Goal: Contribute content: Contribute content

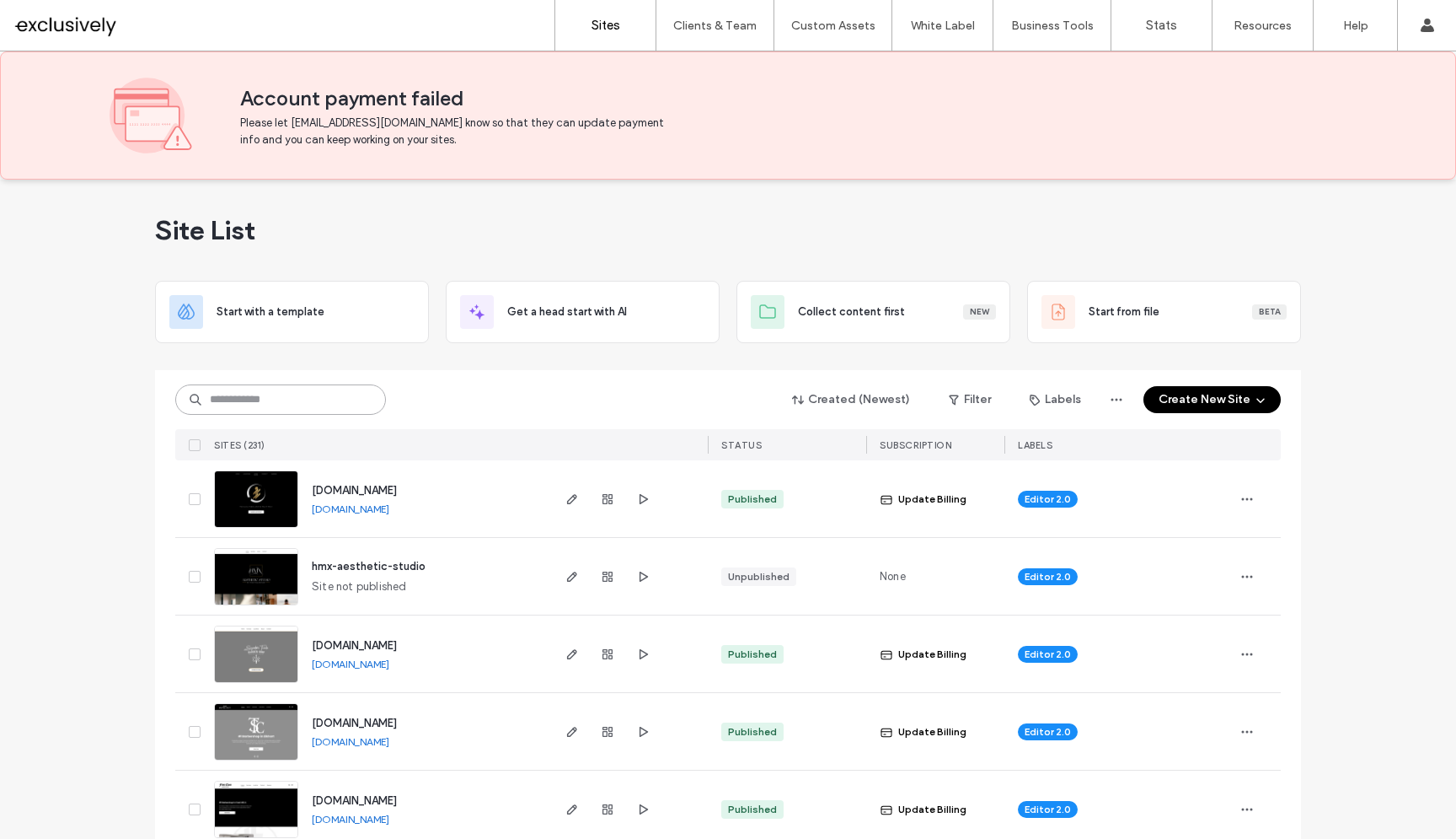
click at [285, 407] on input at bounding box center [281, 399] width 211 height 30
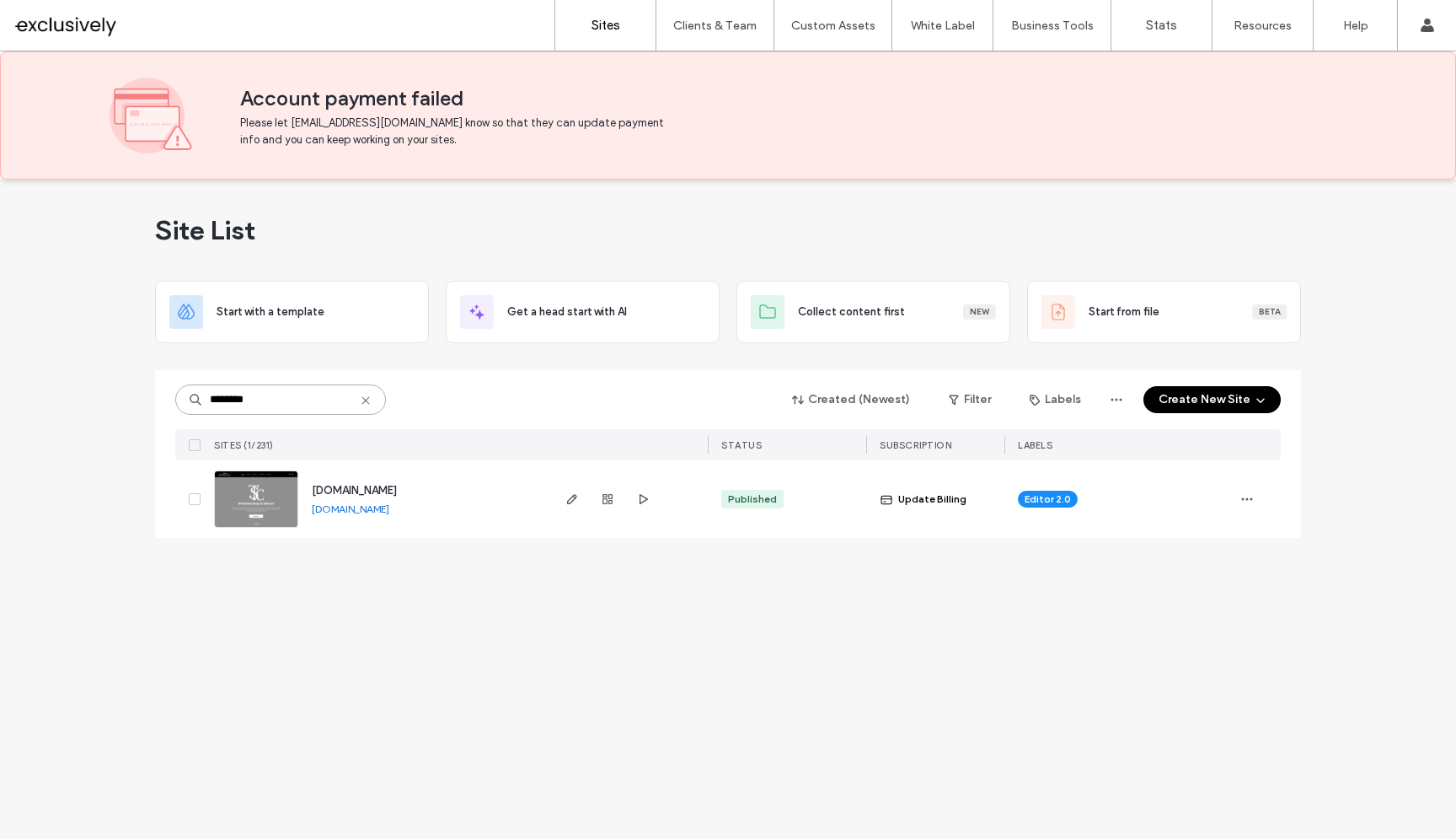
type input "********"
click at [380, 488] on span "[DOMAIN_NAME]" at bounding box center [354, 490] width 85 height 12
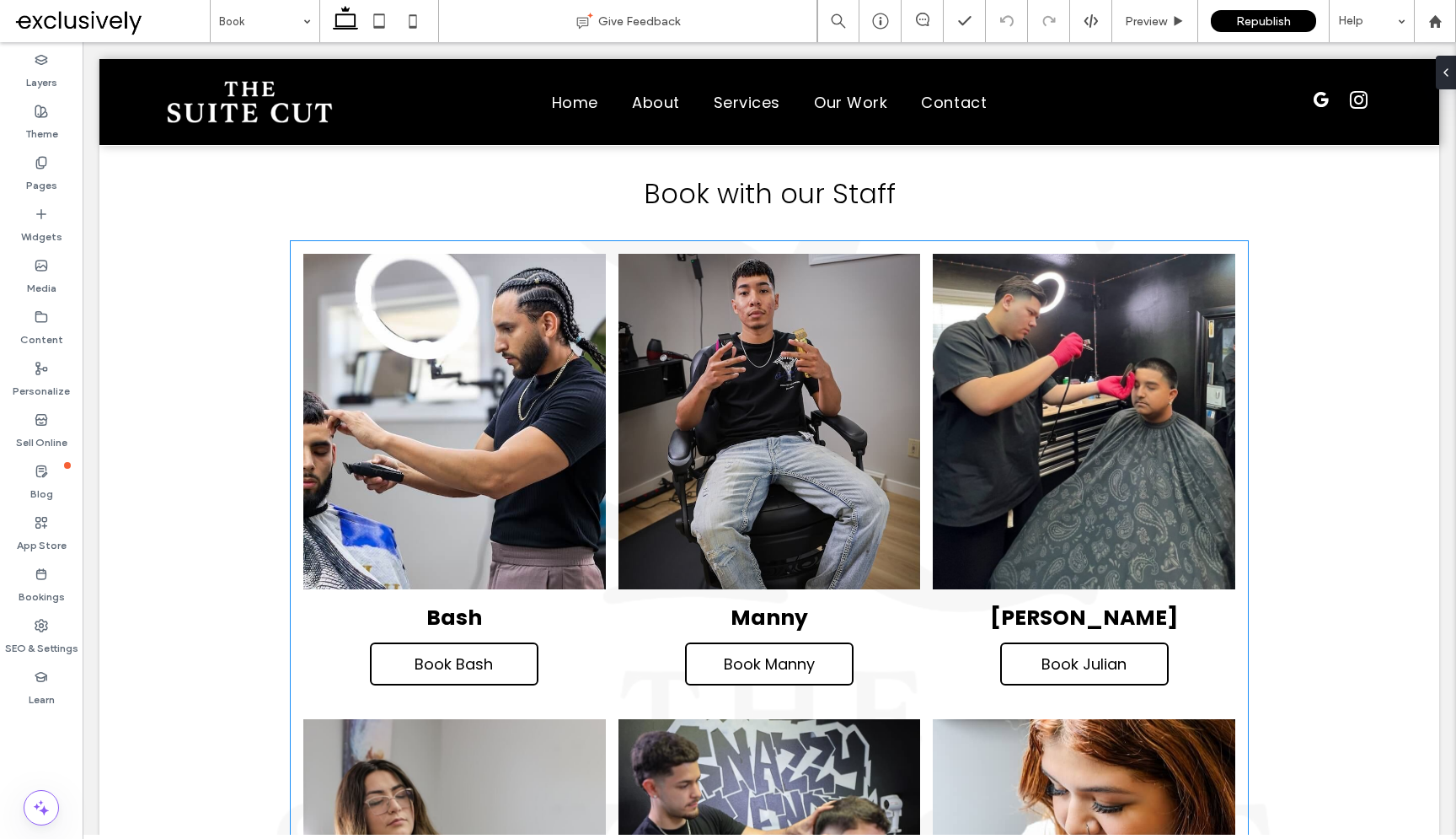
scroll to position [797, 0]
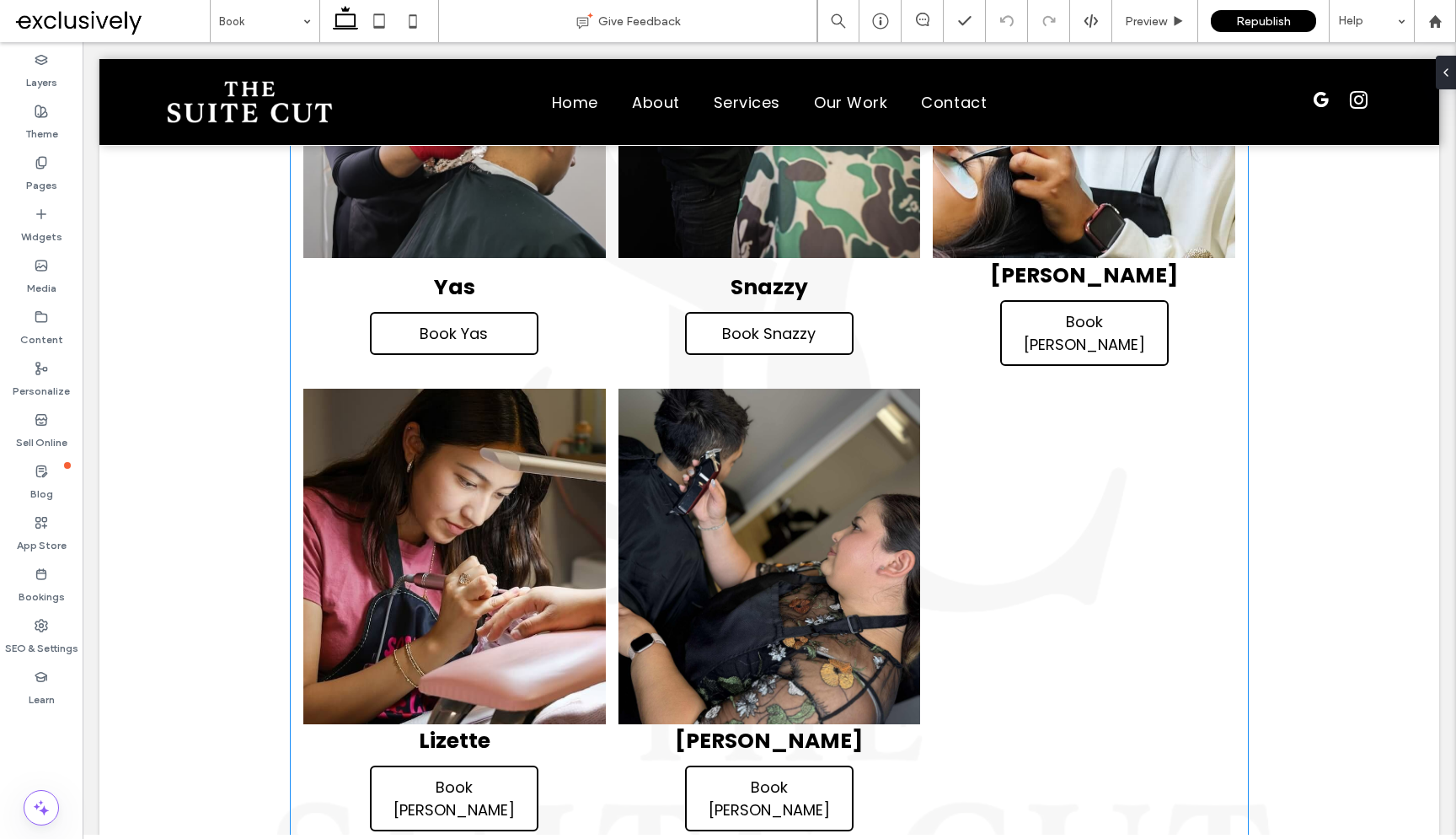
click at [593, 379] on li "Yas Book Yas" at bounding box center [454, 149] width 315 height 465
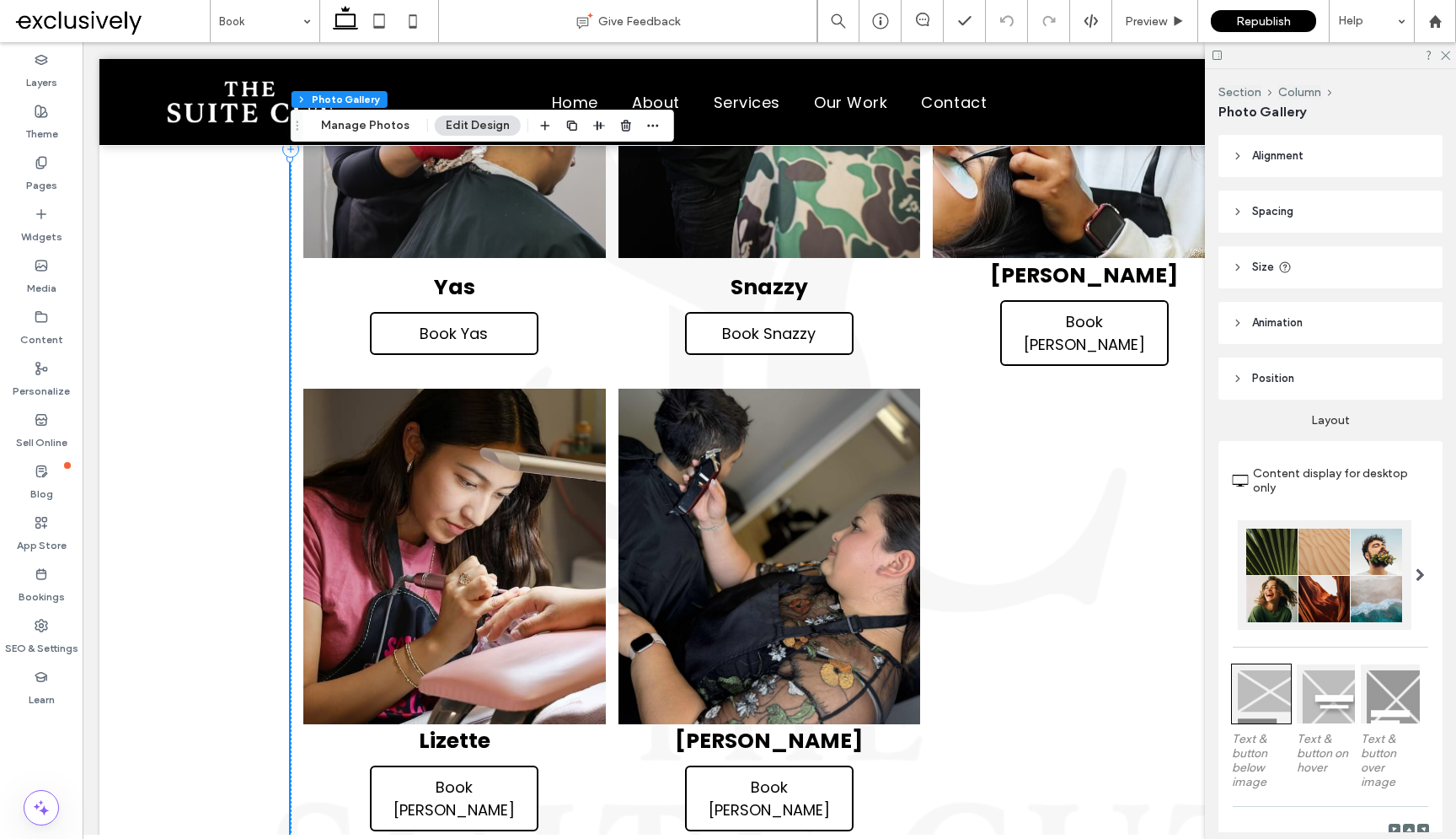
scroll to position [0, 0]
click at [879, 443] on link at bounding box center [770, 556] width 303 height 336
click at [336, 132] on button "Manage Photos" at bounding box center [365, 125] width 110 height 20
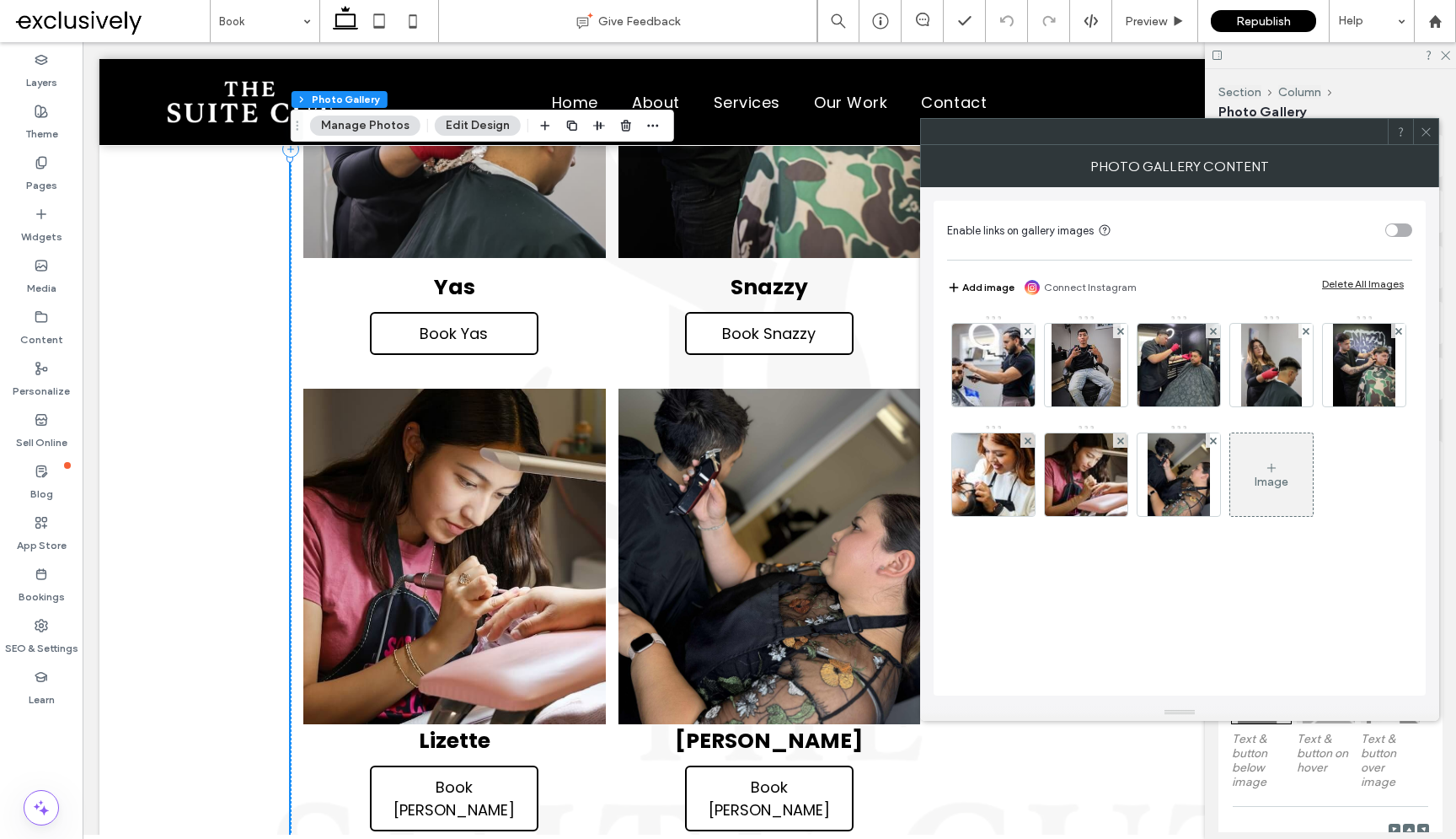
click at [1264, 496] on div "Image" at bounding box center [1271, 474] width 83 height 79
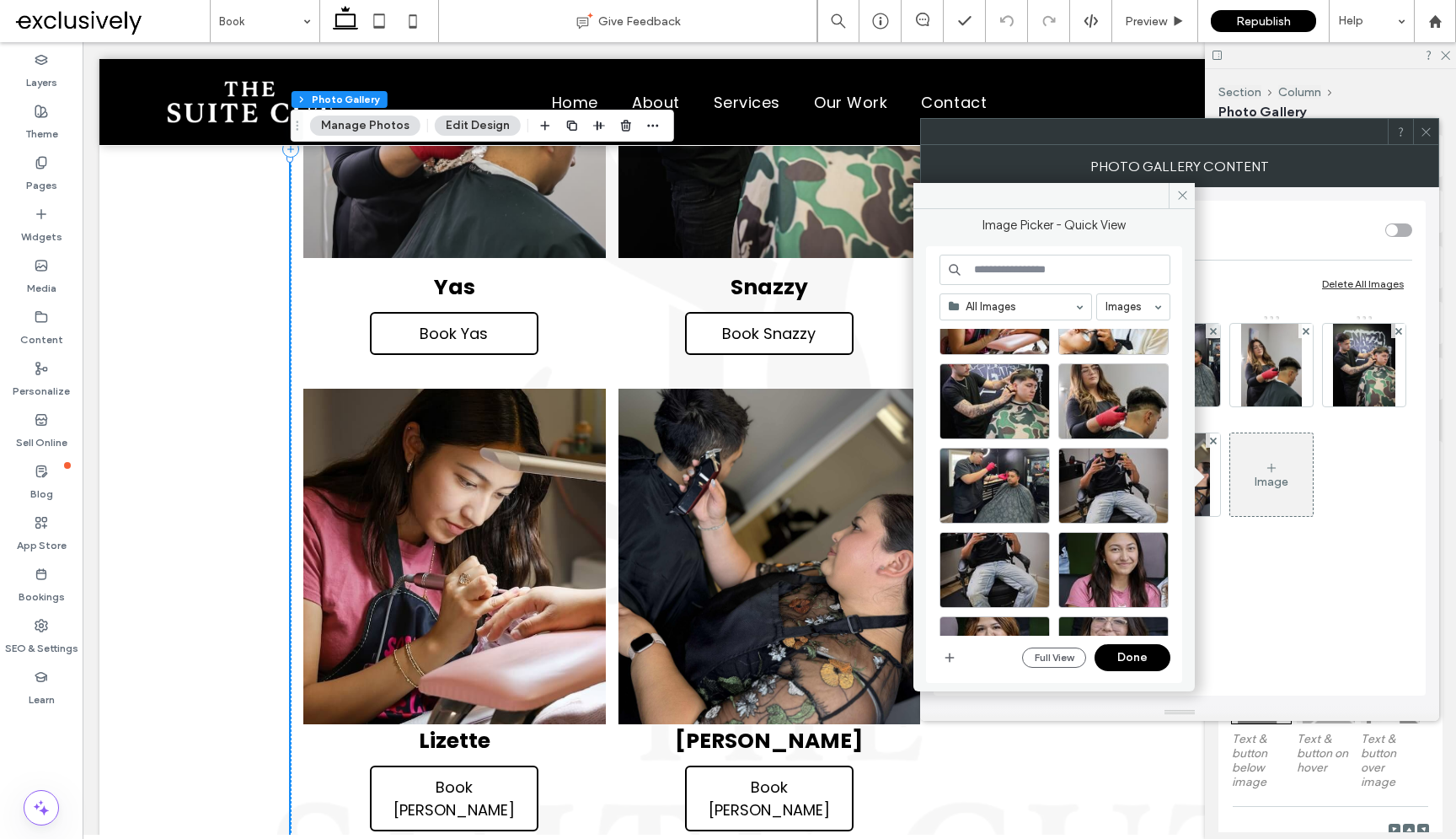
scroll to position [194, 0]
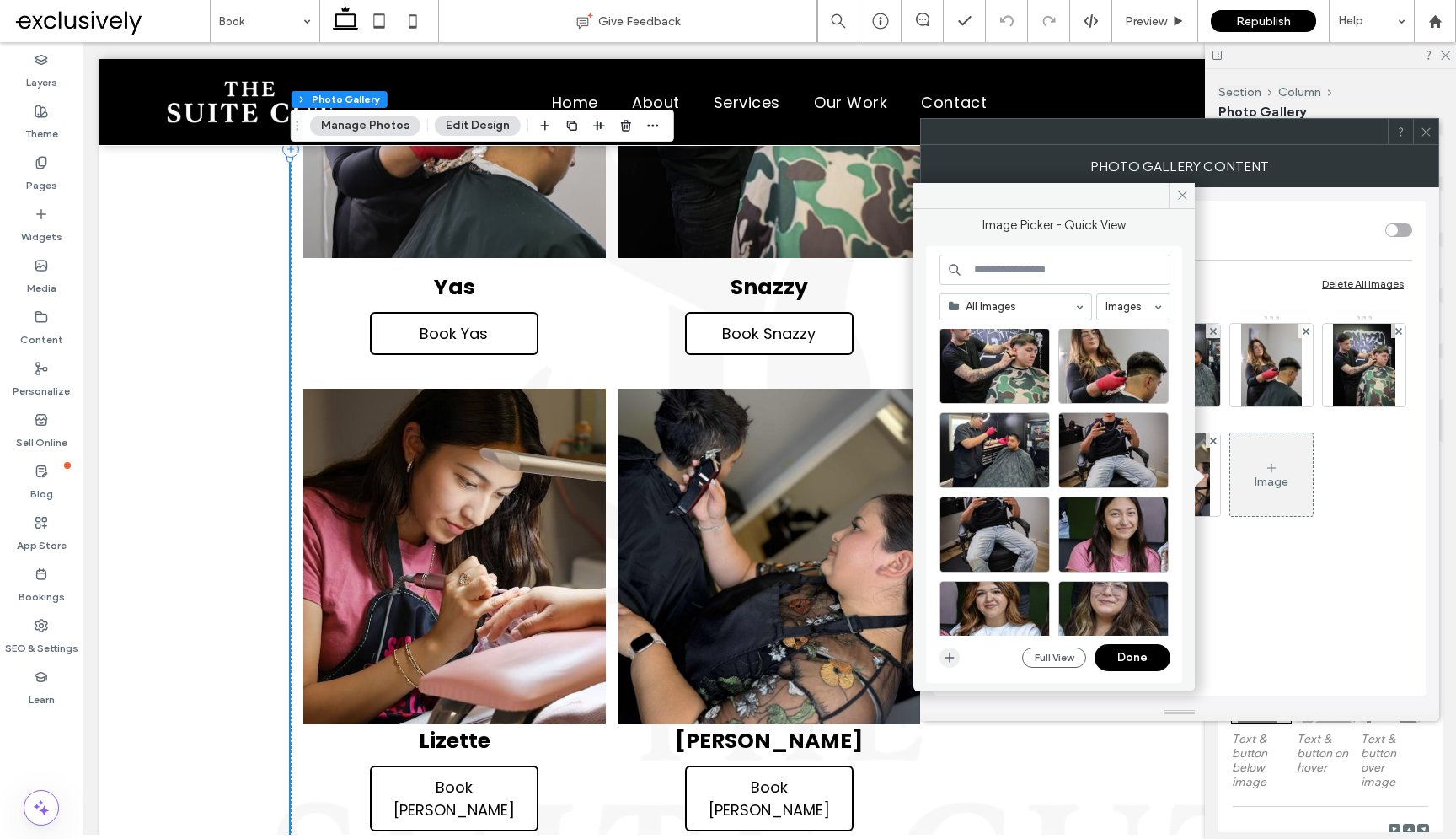
click at [947, 660] on icon "button" at bounding box center [949, 657] width 13 height 13
click at [1017, 324] on div "All Images Images Site Images Full View Done" at bounding box center [1055, 465] width 231 height 420
click at [961, 653] on div "Full View Done" at bounding box center [1055, 657] width 231 height 27
click at [945, 656] on icon "button" at bounding box center [949, 657] width 13 height 13
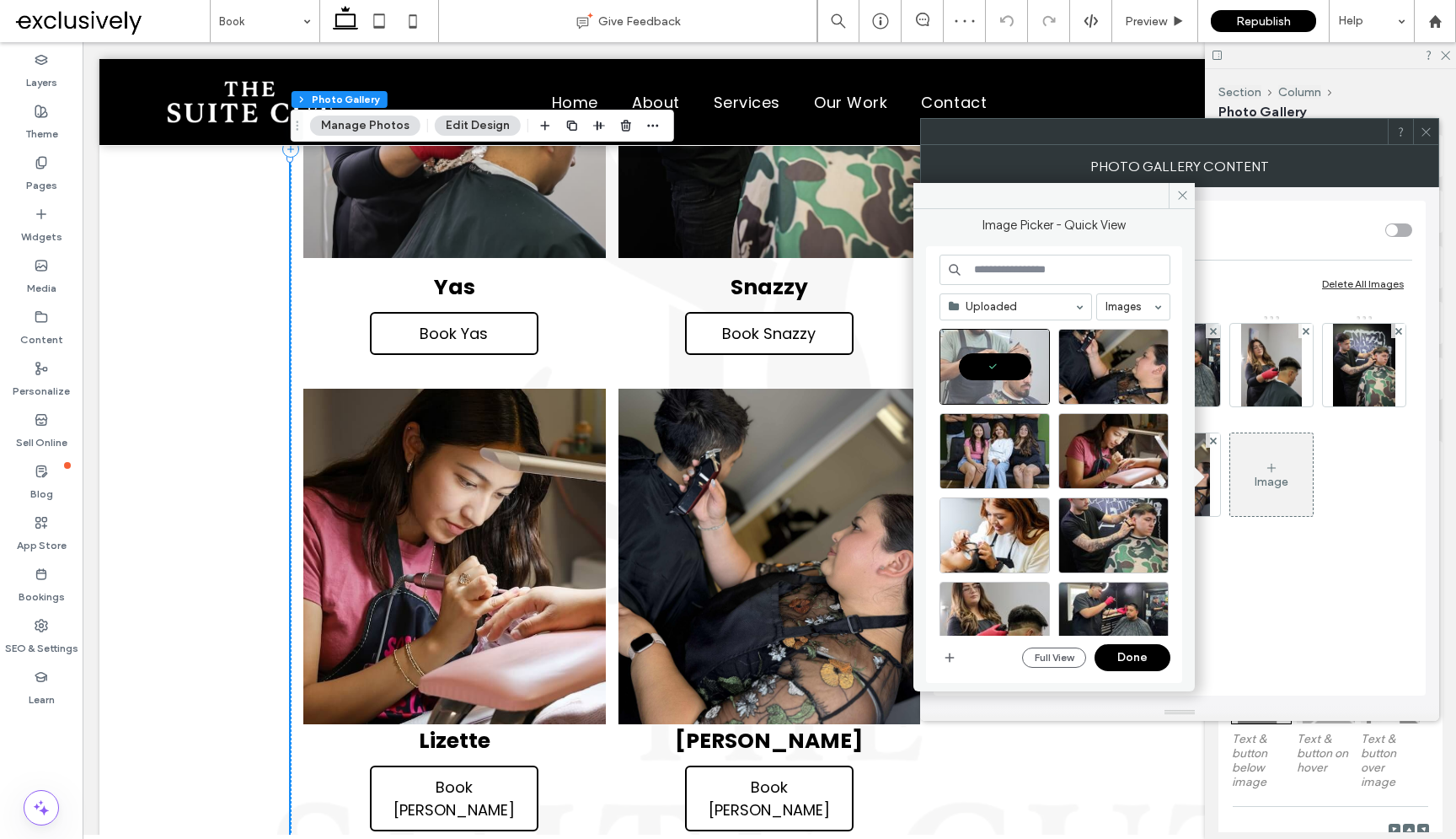
click at [1139, 658] on button "Done" at bounding box center [1133, 657] width 76 height 27
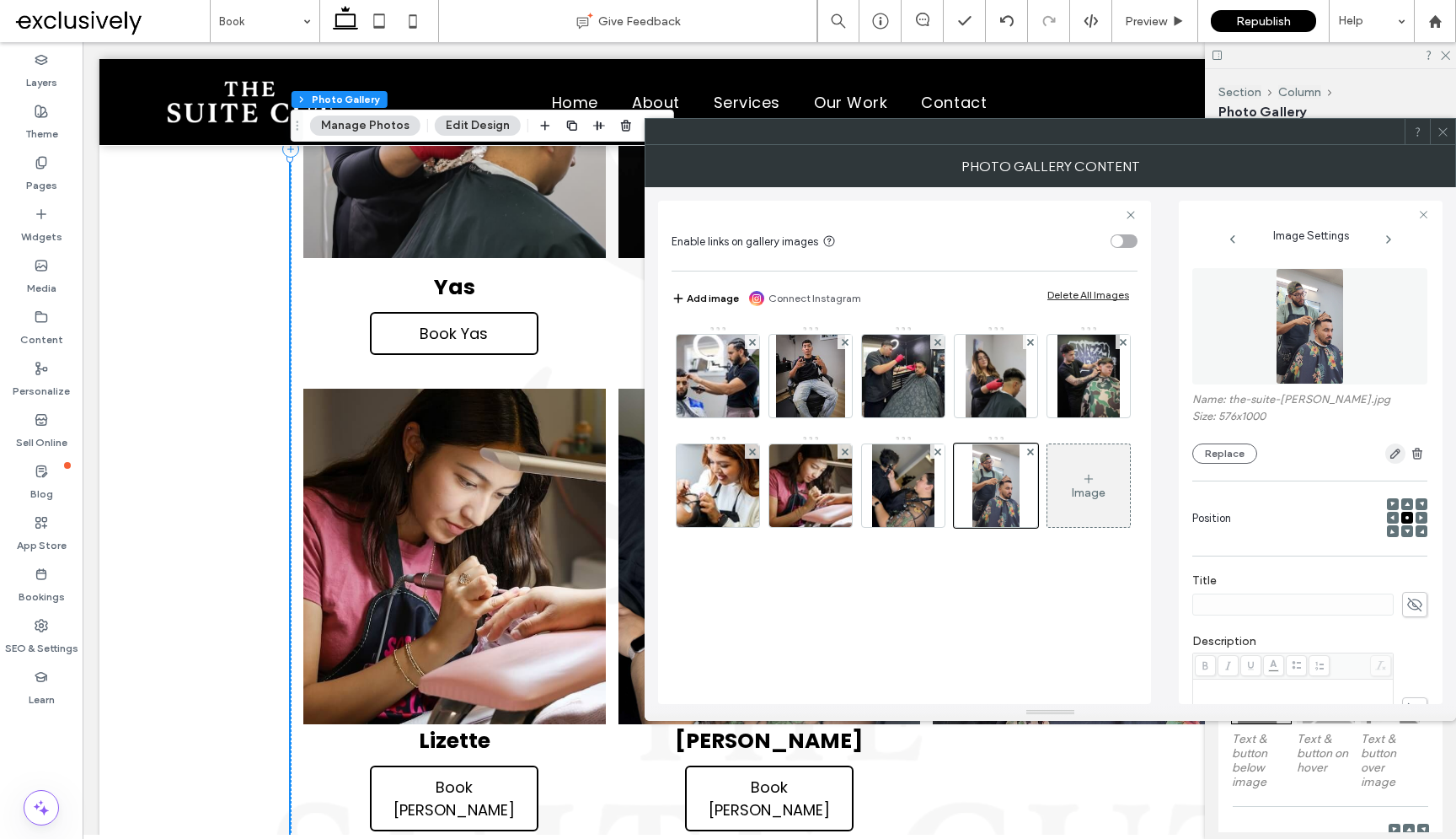
click at [1402, 457] on icon "button" at bounding box center [1395, 453] width 13 height 13
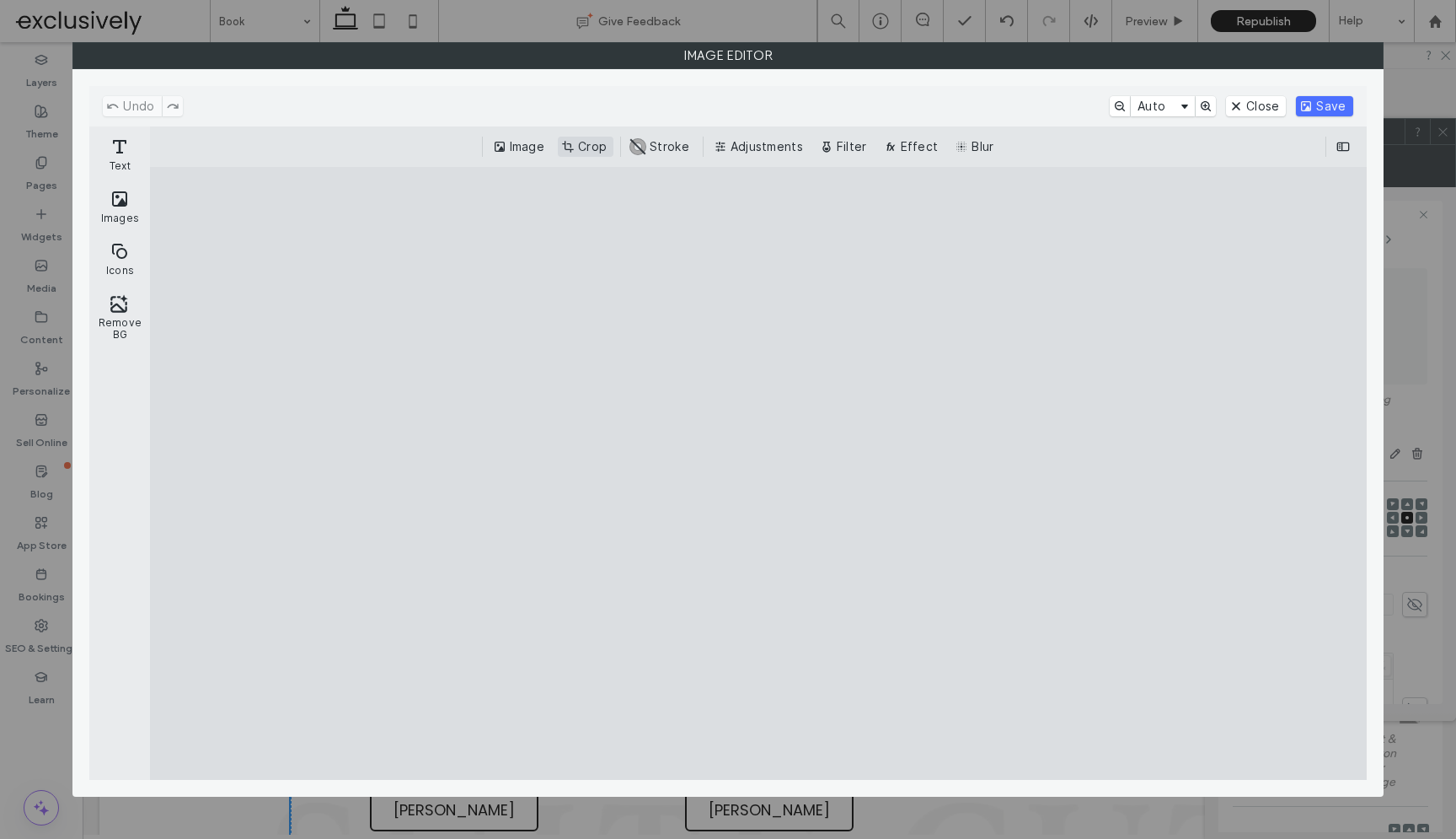
click at [584, 144] on button "Crop" at bounding box center [585, 147] width 56 height 20
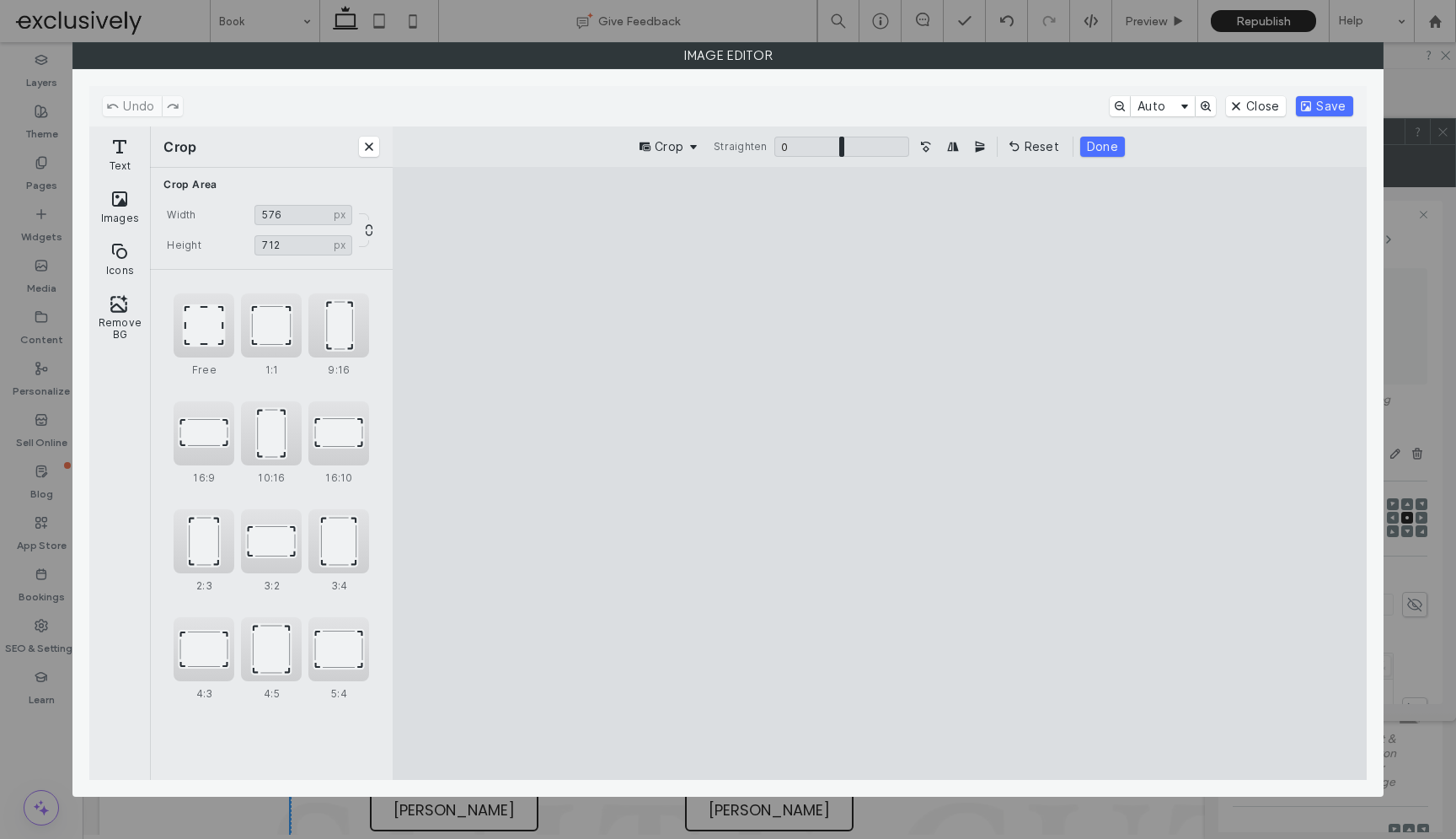
drag, startPoint x: 881, startPoint y: 722, endPoint x: 881, endPoint y: 582, distance: 140.0
click at [879, 473] on cesdk-canvas "Editor canvas" at bounding box center [879, 473] width 0 height 0
drag, startPoint x: 884, startPoint y: 231, endPoint x: 886, endPoint y: 253, distance: 22.1
click at [879, 473] on cesdk-canvas "Editor canvas" at bounding box center [879, 473] width 0 height 0
drag, startPoint x: 879, startPoint y: 732, endPoint x: 879, endPoint y: 745, distance: 13.0
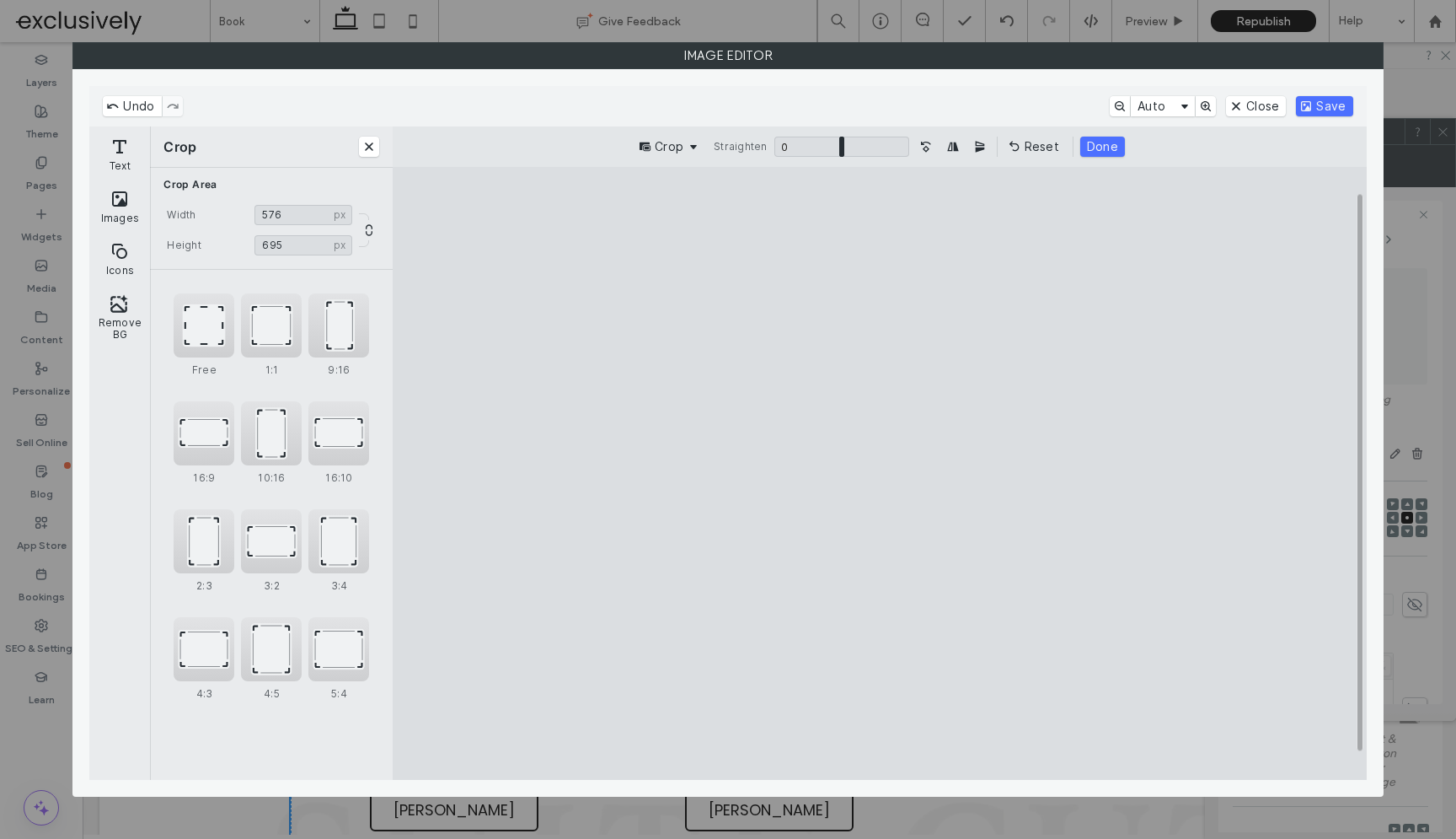
click at [879, 473] on cesdk-canvas "Editor canvas" at bounding box center [879, 473] width 0 height 0
type input "***"
click at [879, 473] on cesdk-canvas "Editor canvas" at bounding box center [879, 473] width 0 height 0
click at [1310, 107] on button "Save" at bounding box center [1324, 106] width 57 height 20
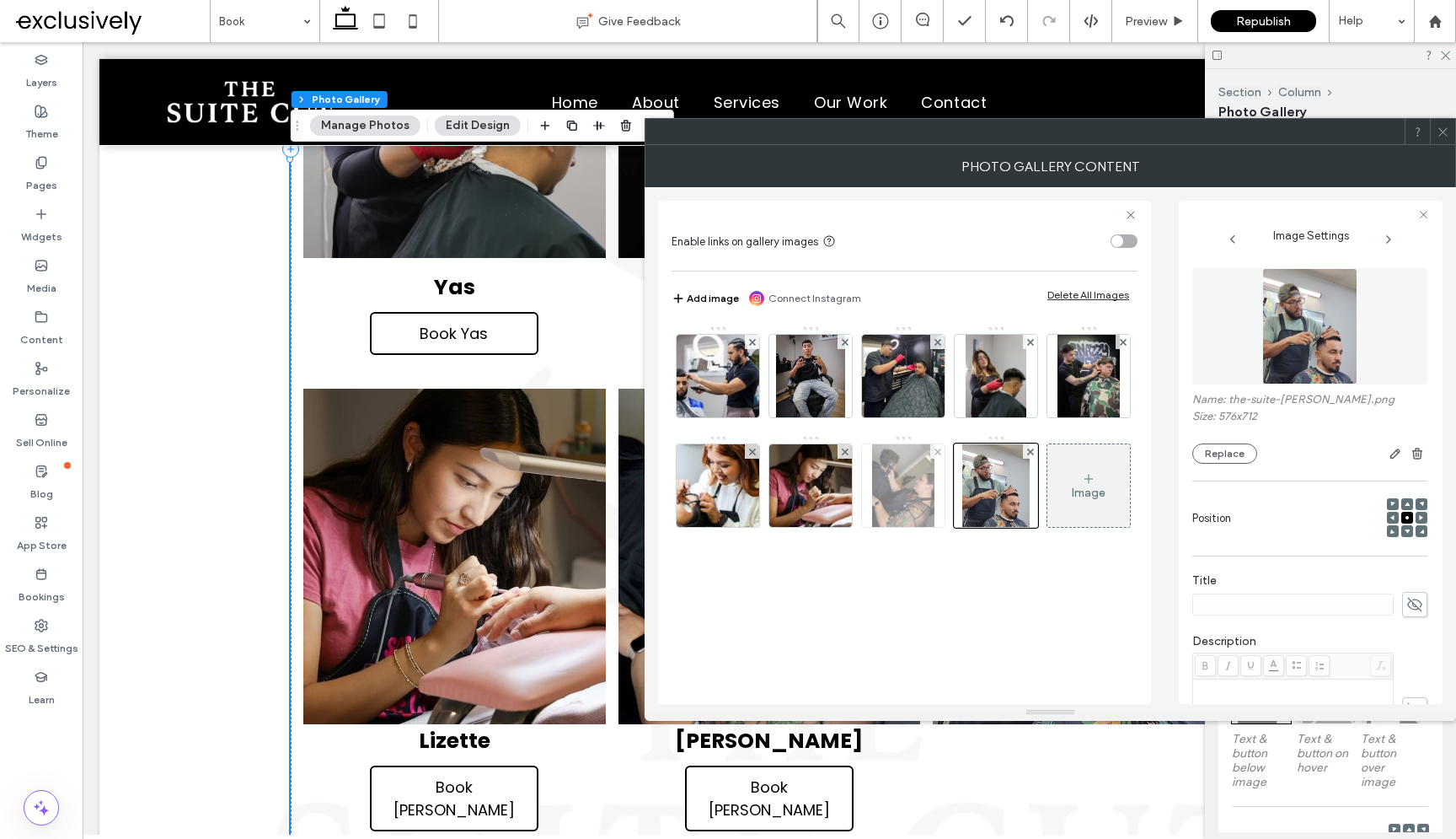
click at [907, 506] on img at bounding box center [903, 486] width 63 height 83
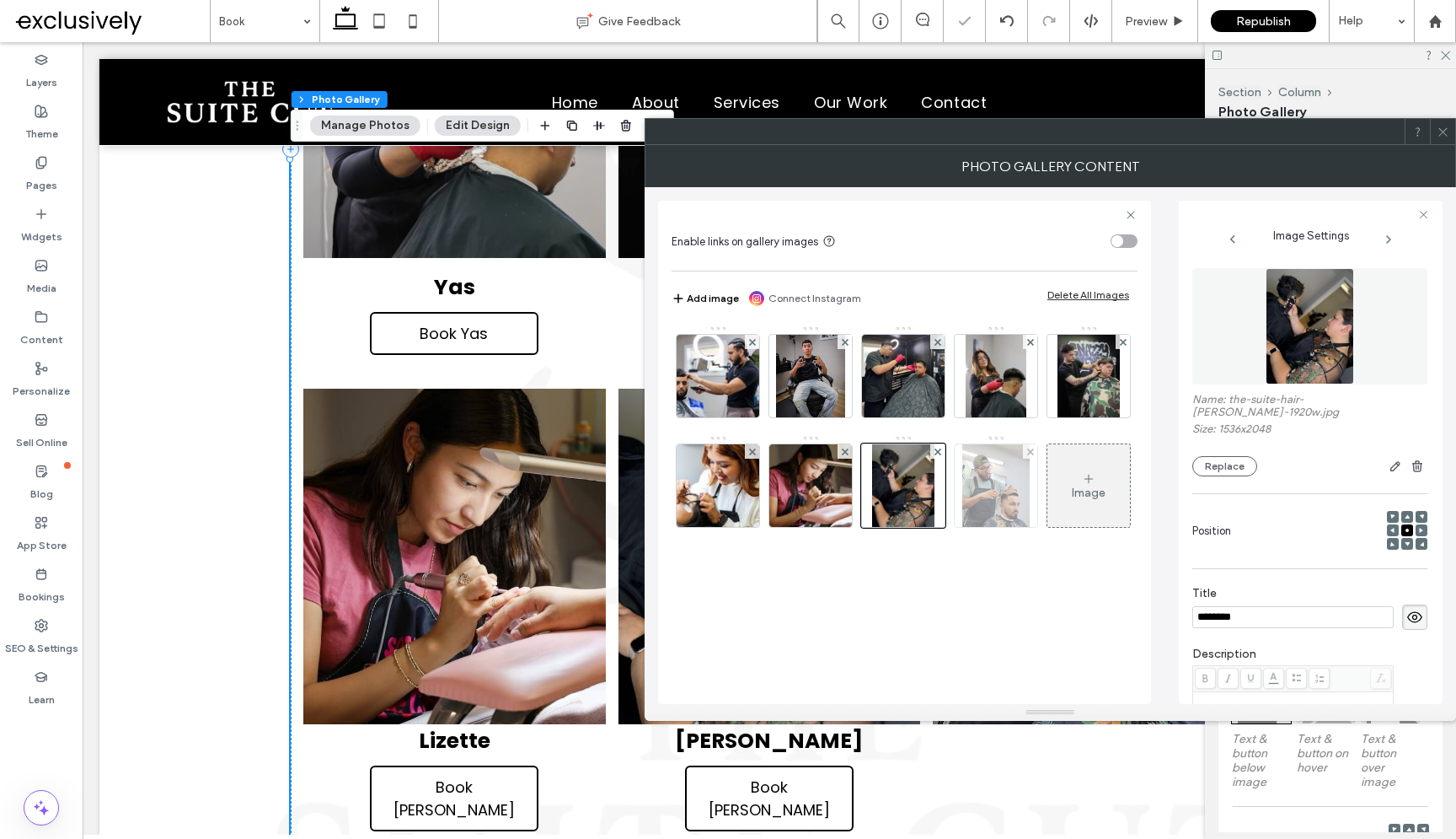
click at [981, 495] on img at bounding box center [995, 486] width 66 height 83
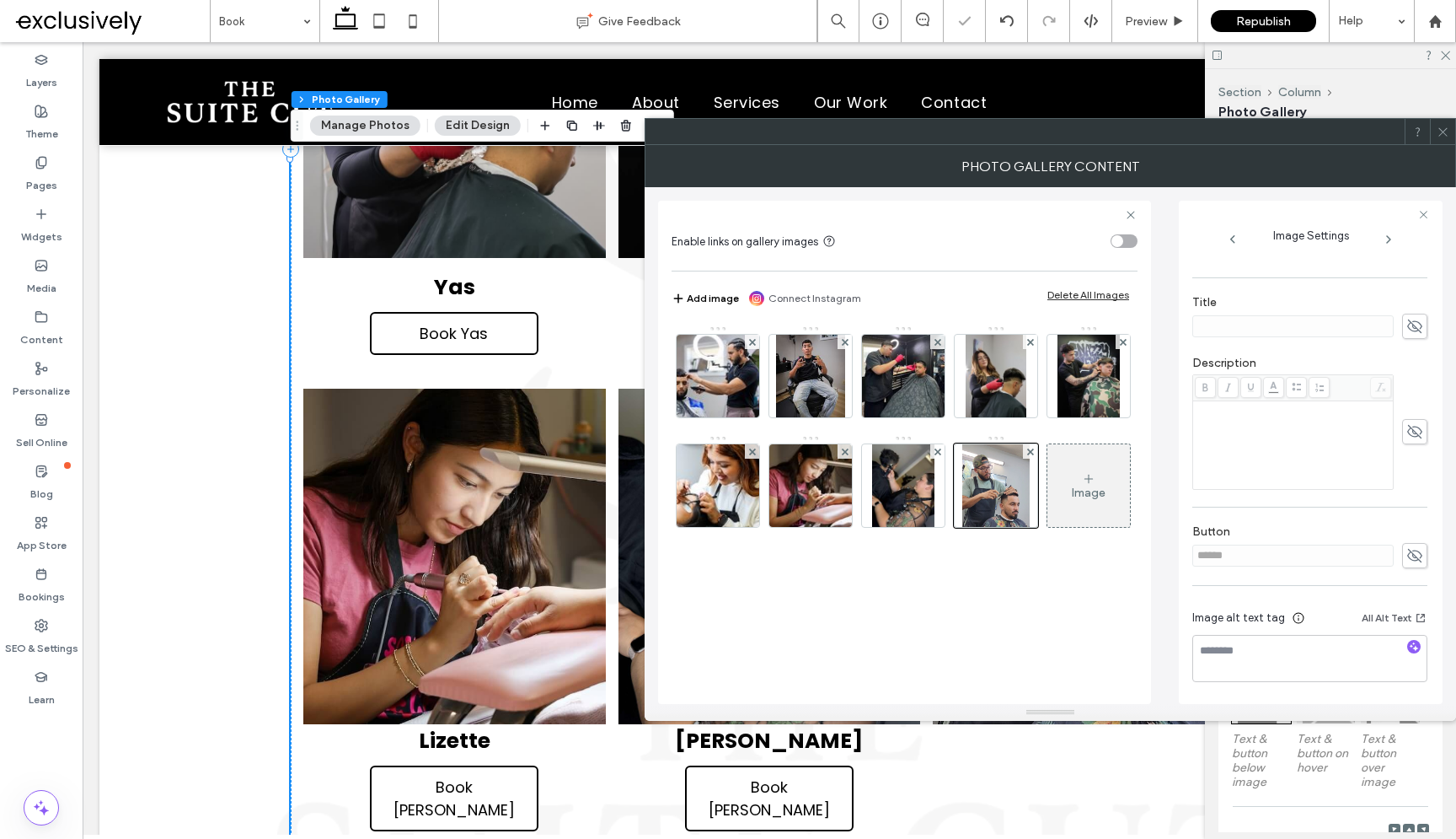
scroll to position [0, 0]
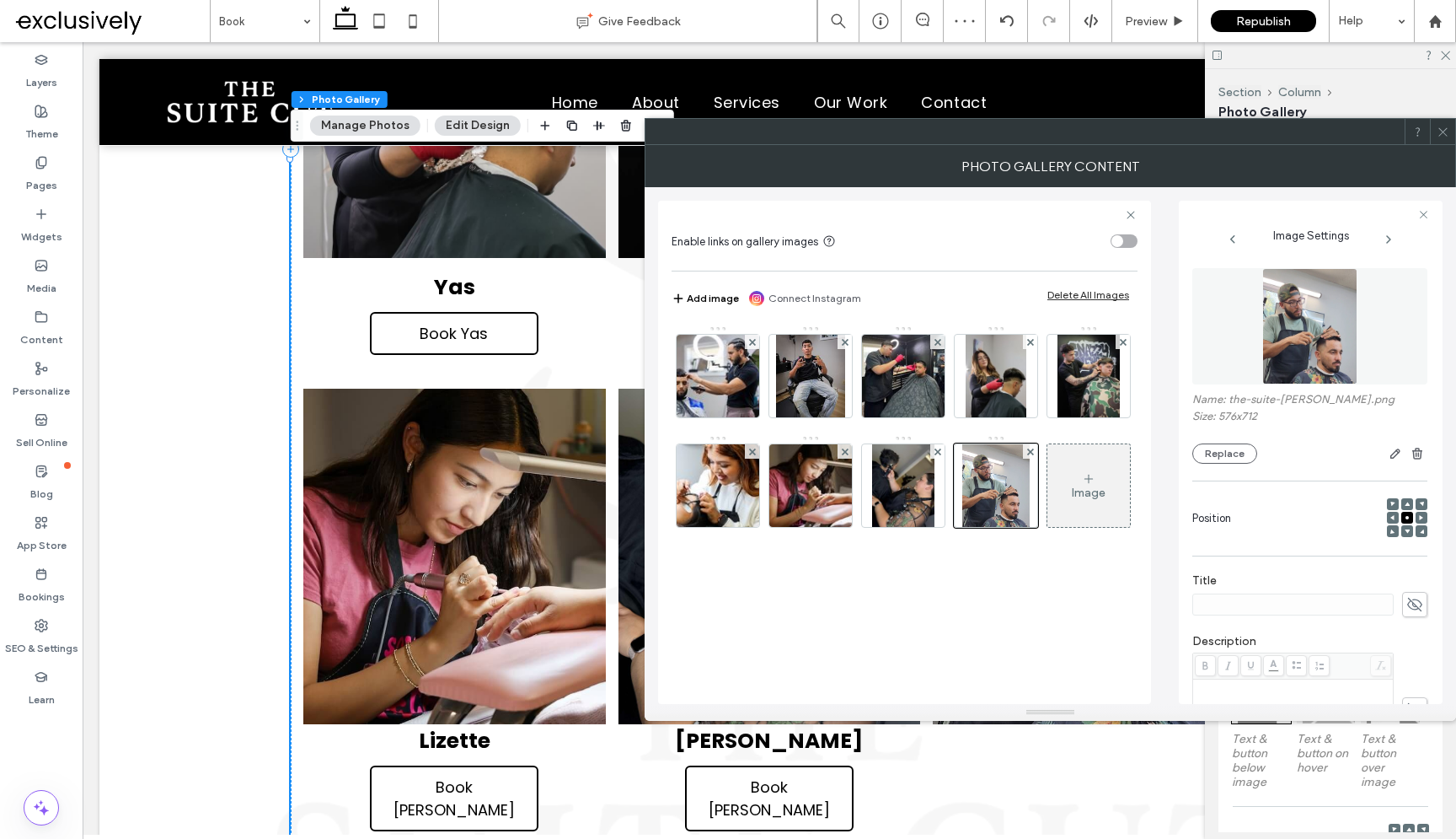
click at [1410, 608] on icon at bounding box center [1415, 604] width 17 height 19
click at [1301, 599] on input at bounding box center [1294, 604] width 201 height 22
type input "*******"
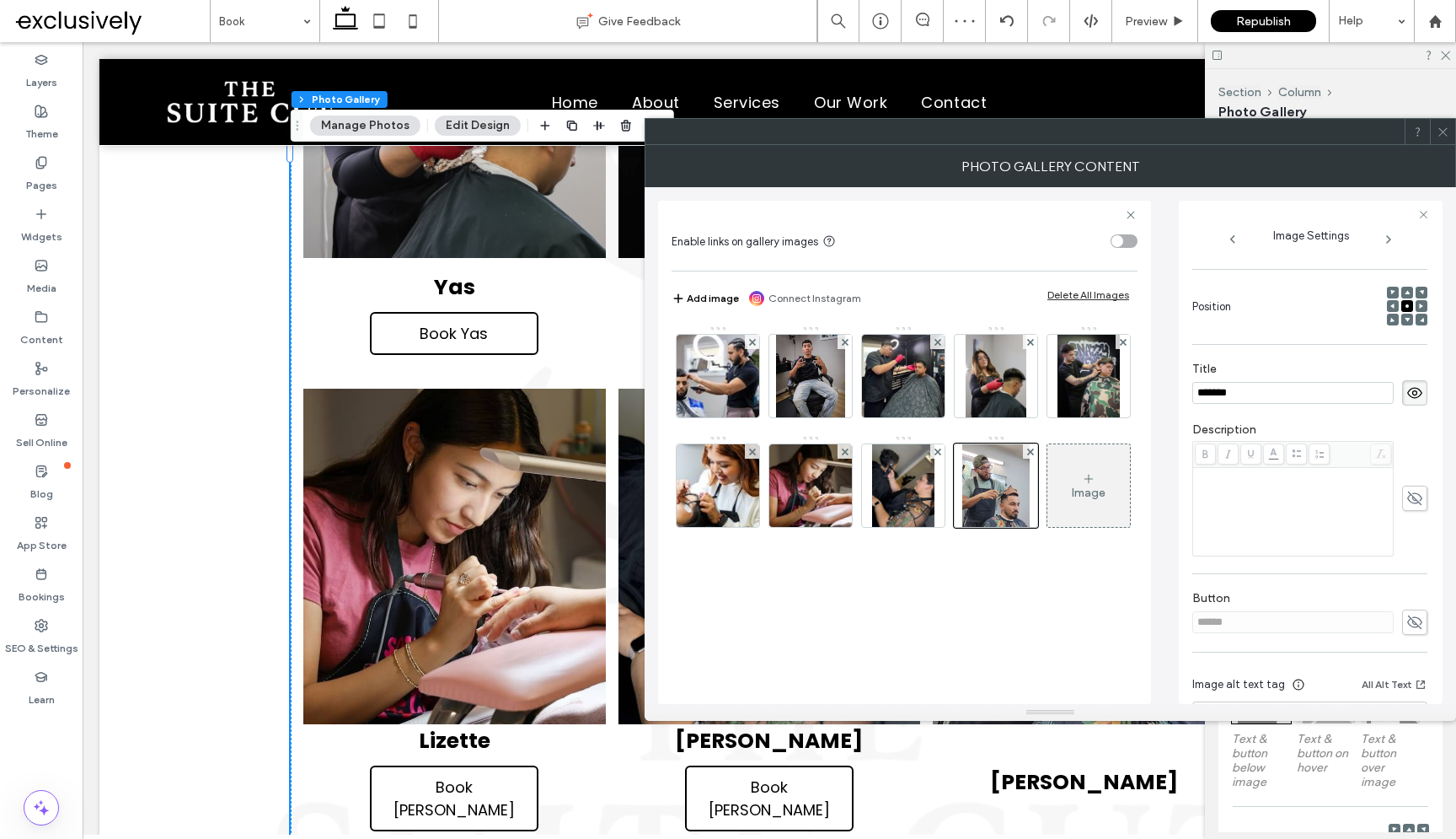
scroll to position [222, 0]
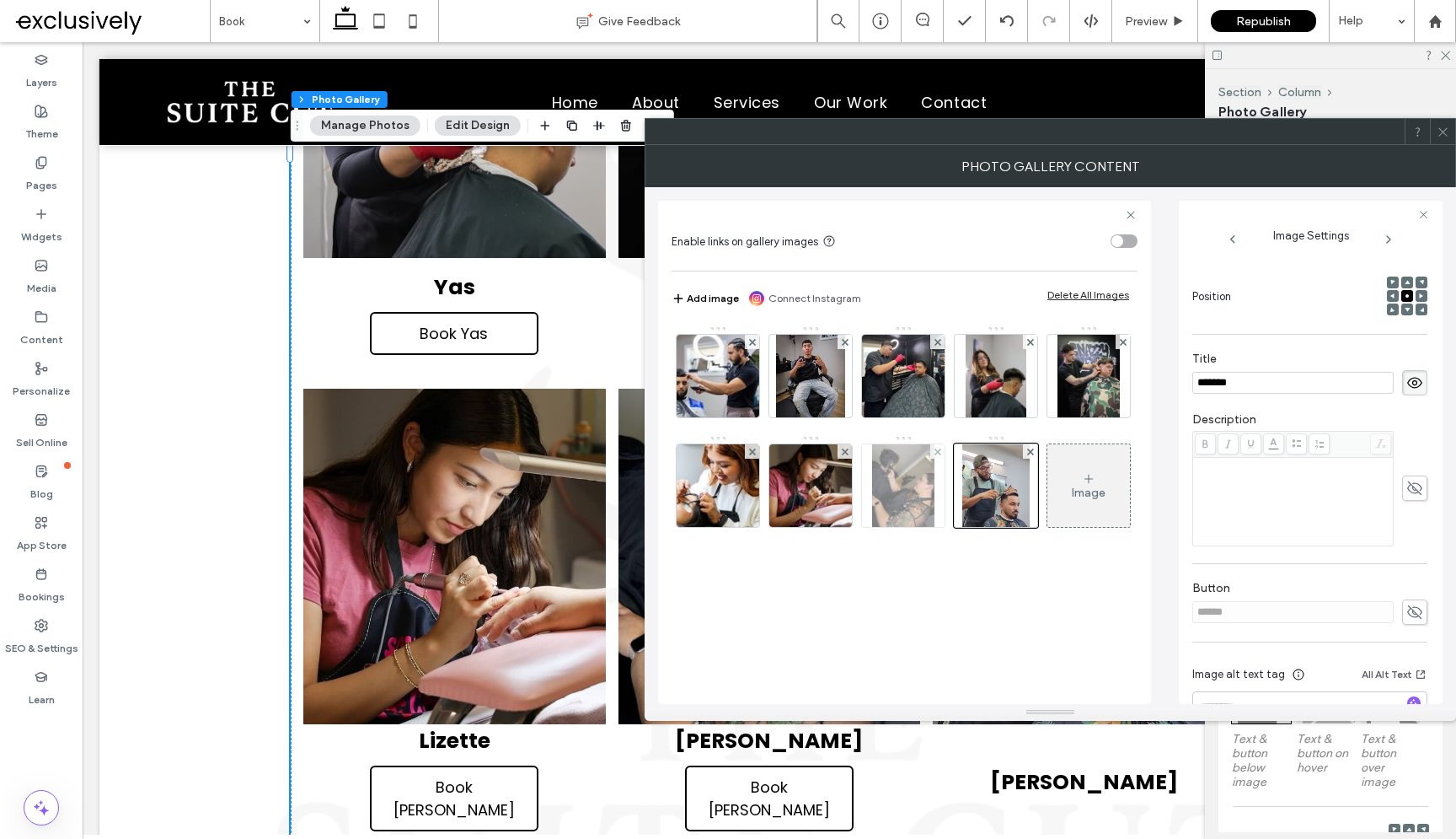
click at [922, 493] on img at bounding box center [903, 486] width 63 height 83
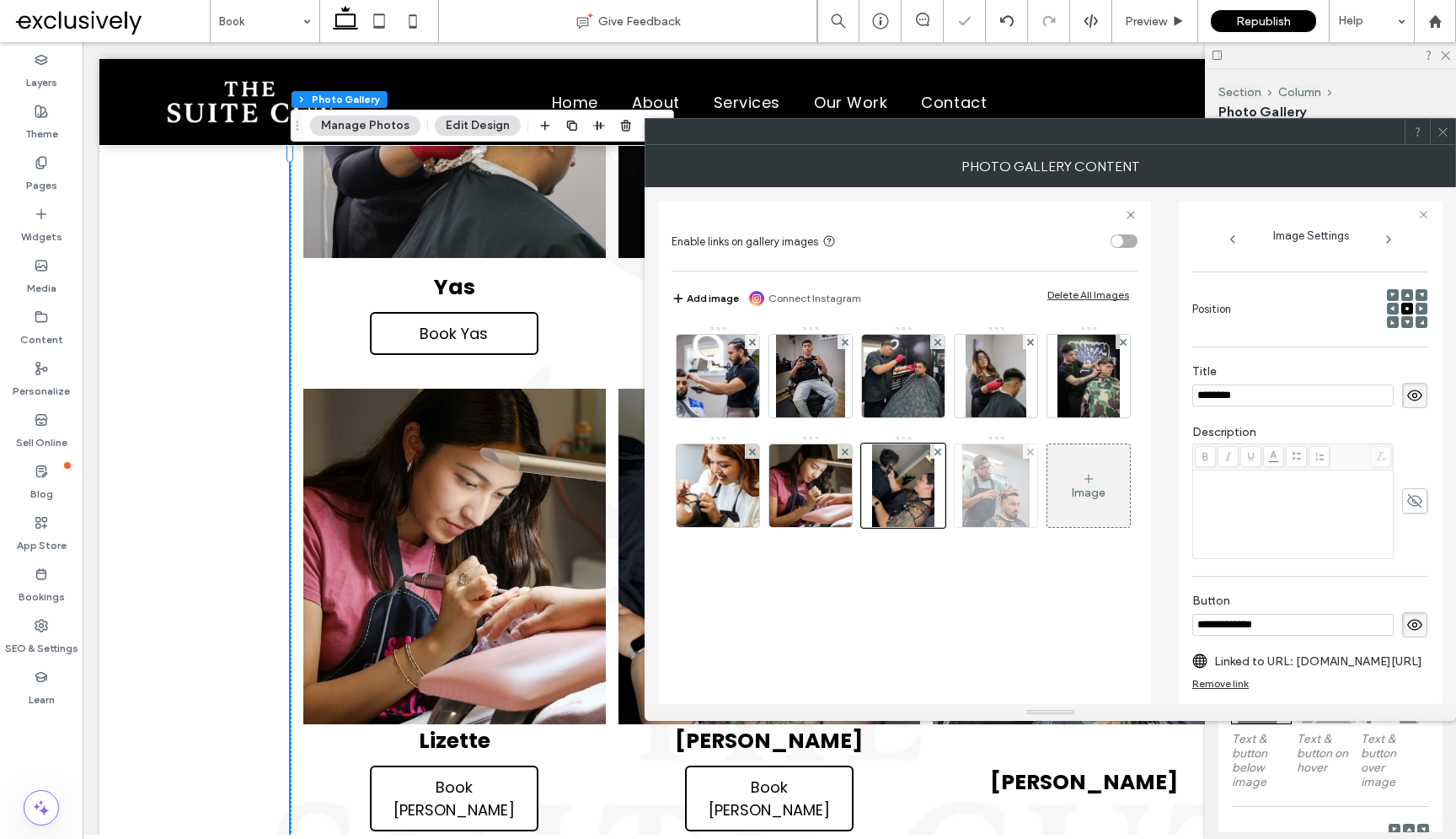
click at [991, 490] on img at bounding box center [995, 486] width 66 height 83
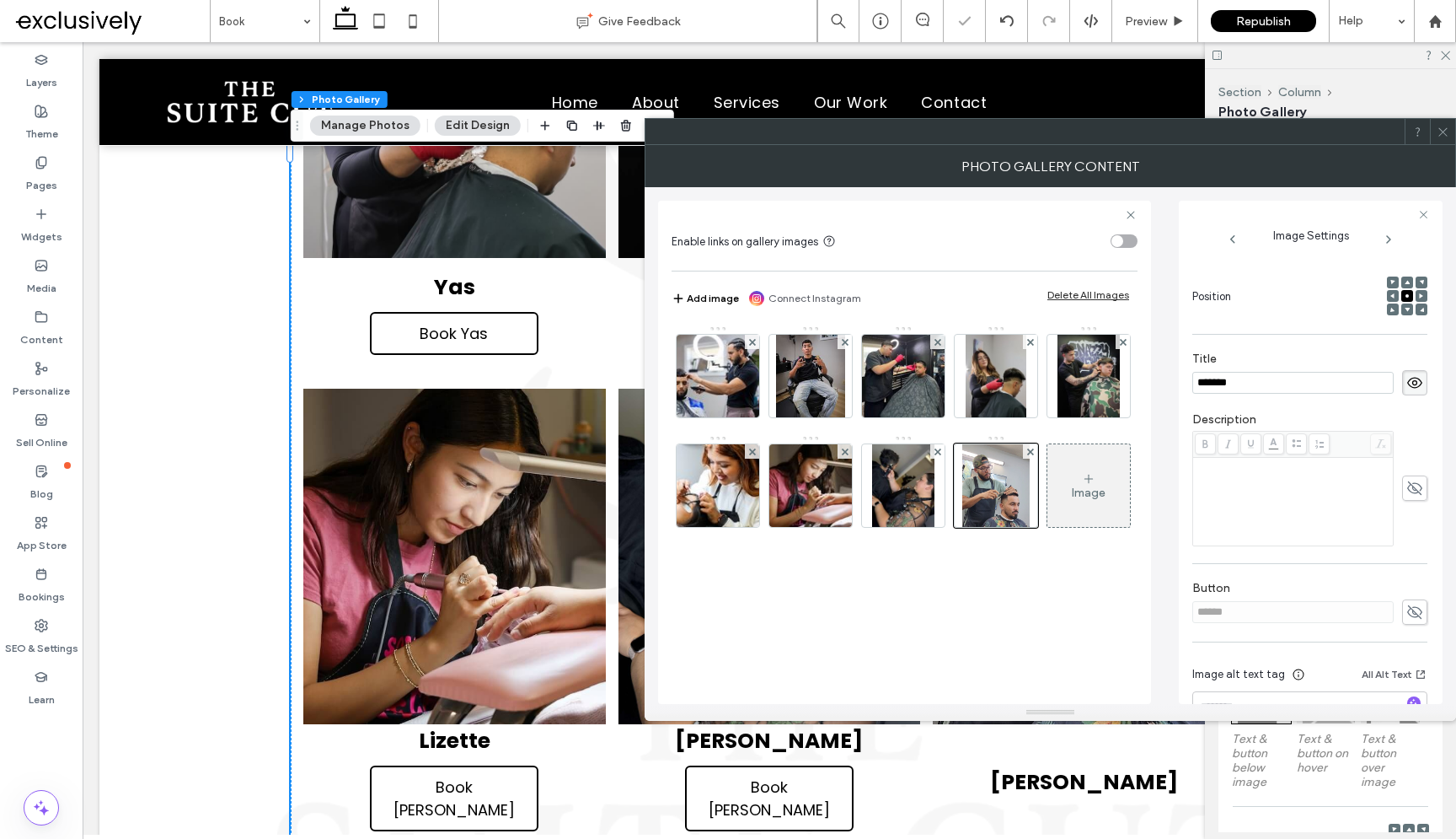
click at [1407, 608] on icon at bounding box center [1415, 611] width 17 height 19
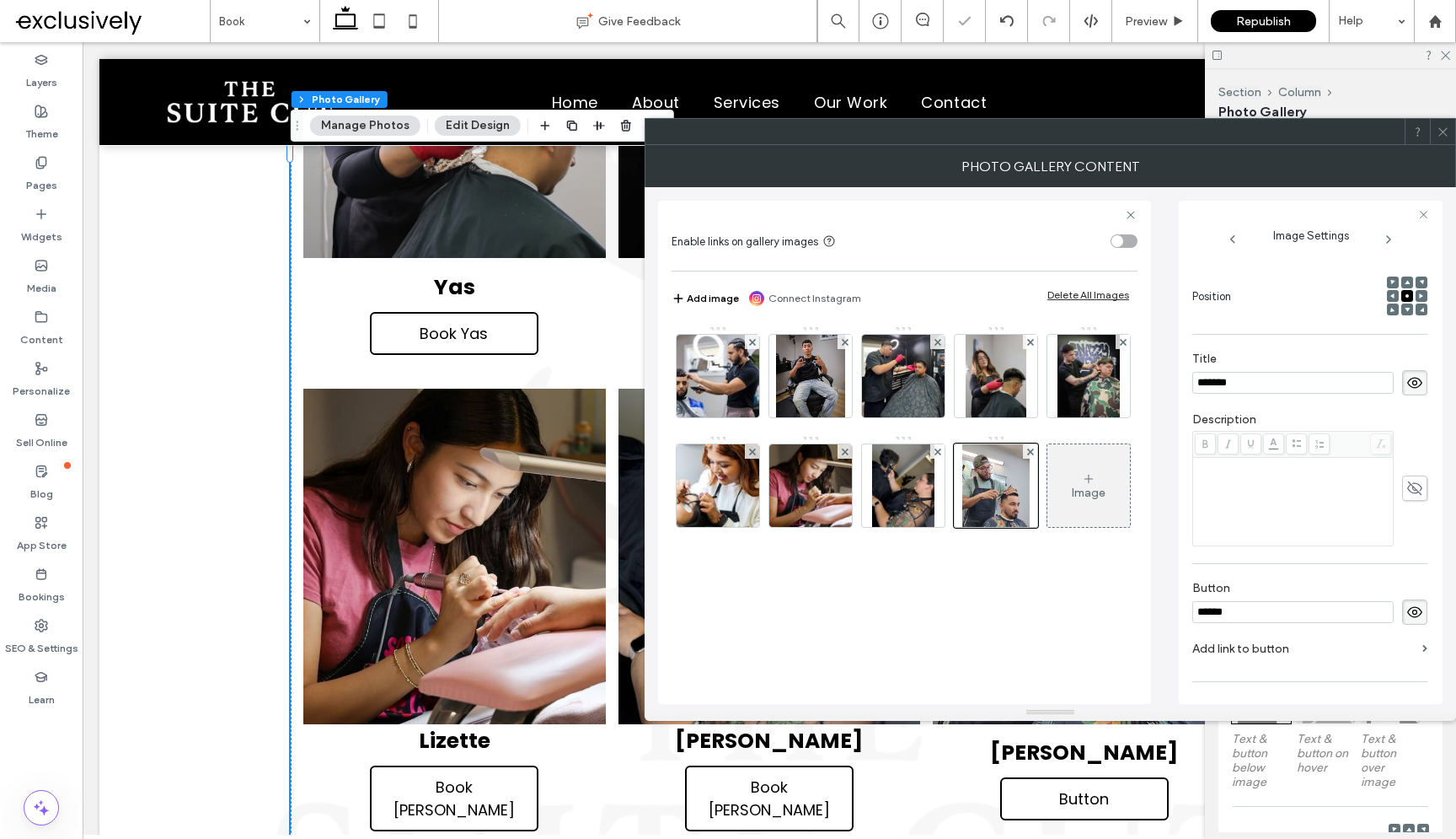
click at [1319, 620] on input "******" at bounding box center [1294, 612] width 201 height 22
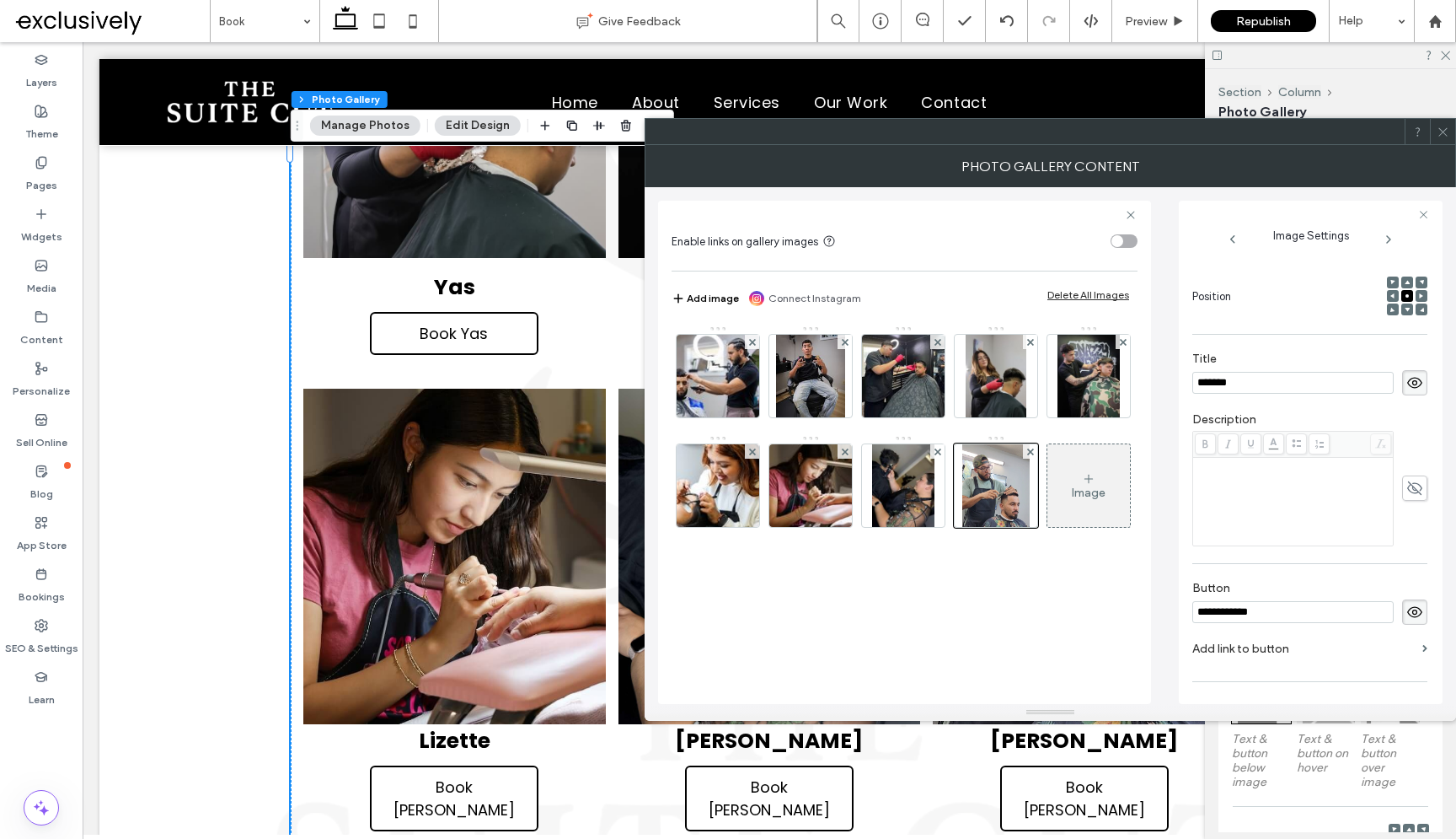
type input "**********"
click at [1229, 651] on label "Add link to button" at bounding box center [1304, 648] width 223 height 31
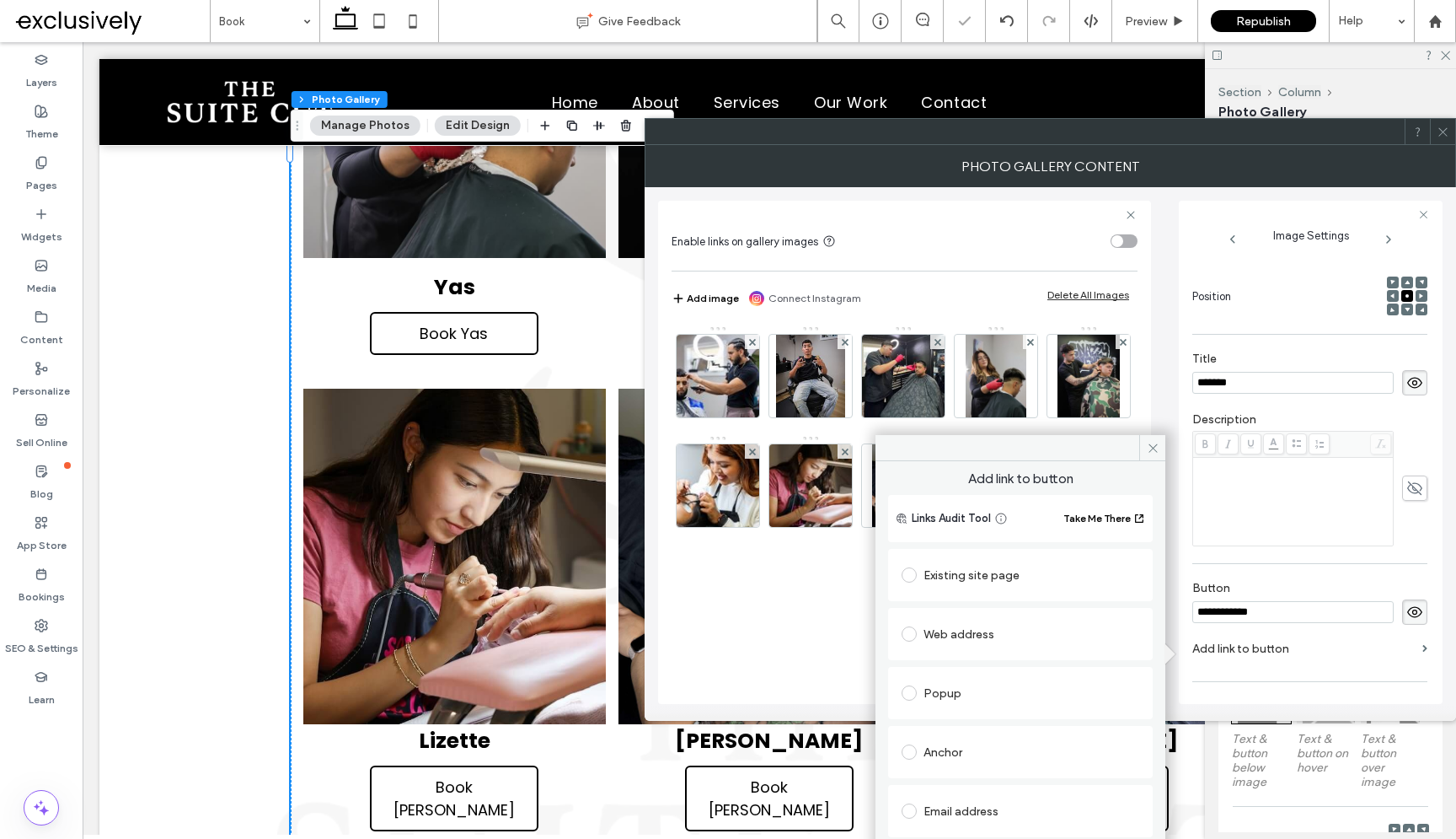
click at [979, 639] on div "Web address" at bounding box center [1020, 633] width 238 height 27
click at [980, 660] on input "url" at bounding box center [1020, 667] width 238 height 22
paste input "**********"
type input "**********"
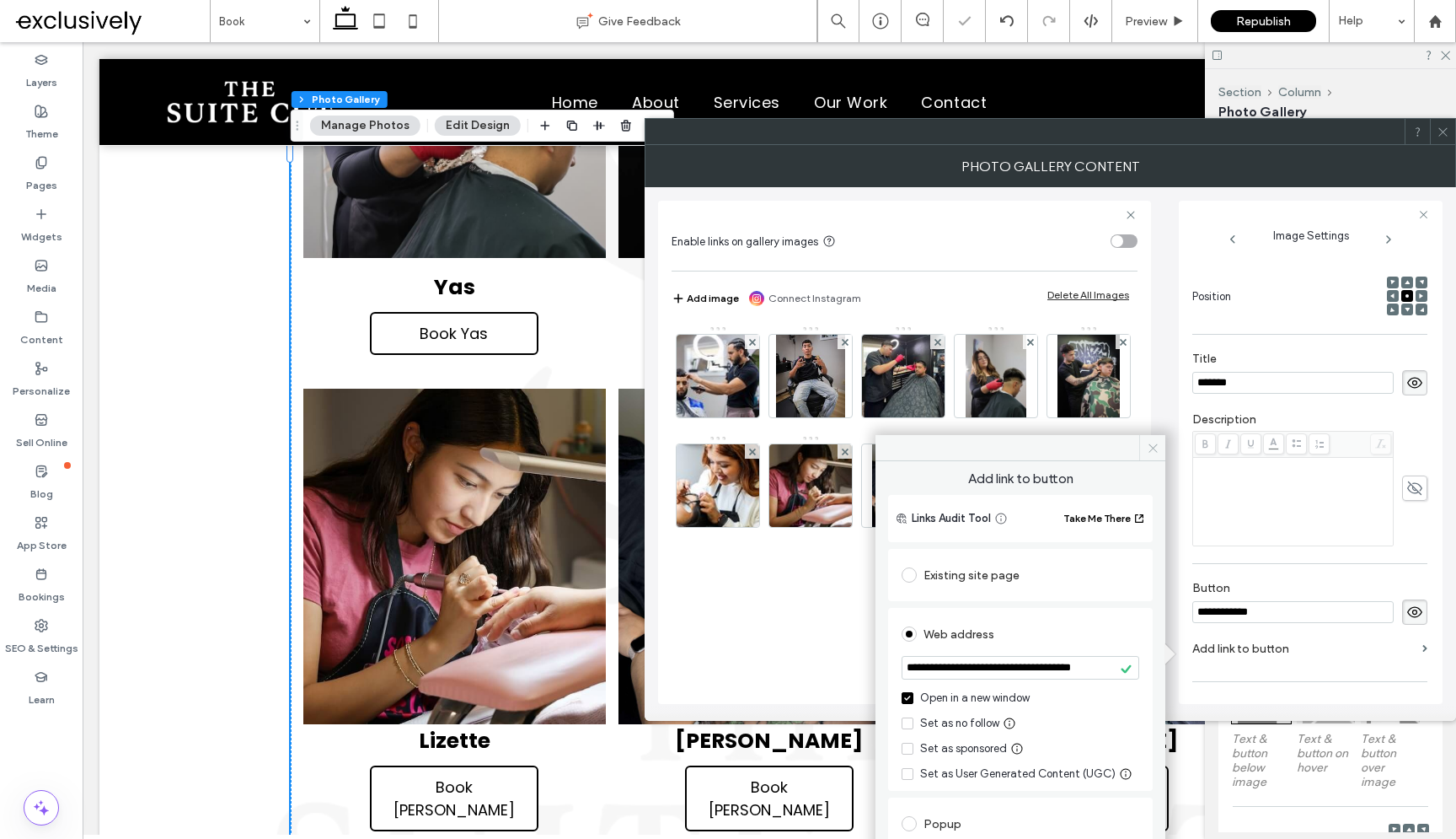
click at [1151, 442] on icon at bounding box center [1153, 448] width 12 height 12
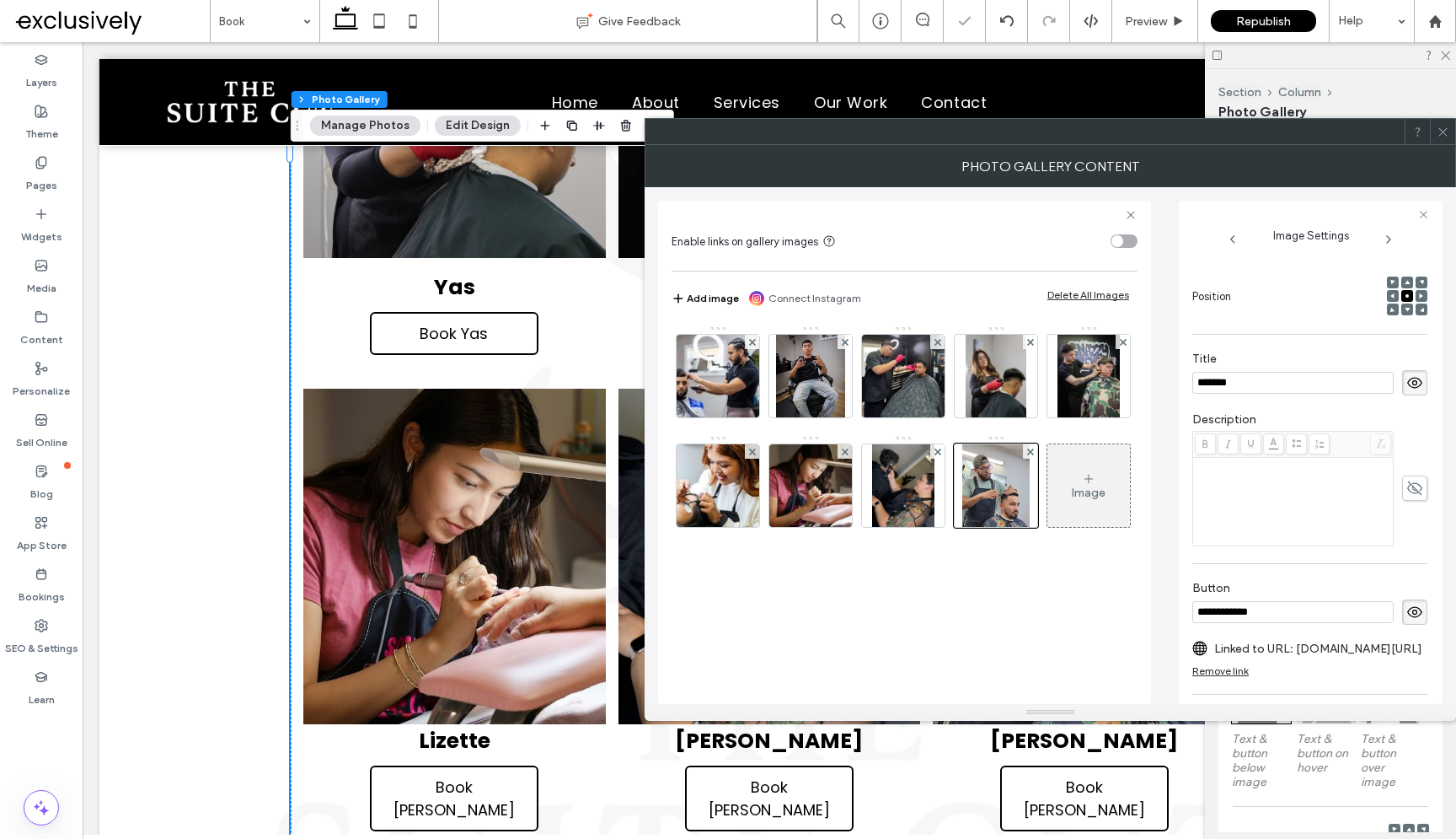
click at [1441, 133] on icon at bounding box center [1443, 132] width 12 height 12
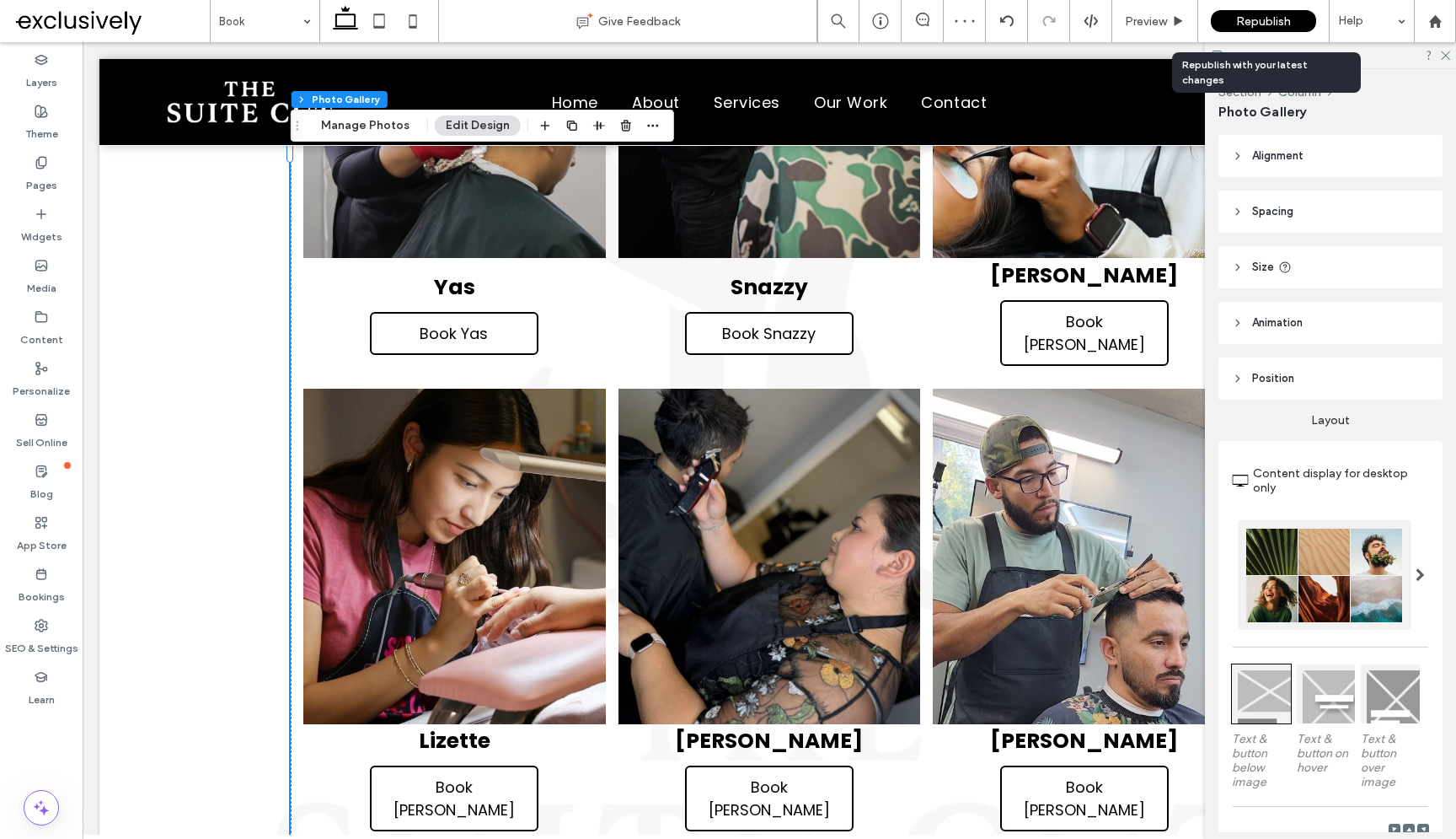
click at [1271, 23] on span "Republish" at bounding box center [1264, 21] width 55 height 14
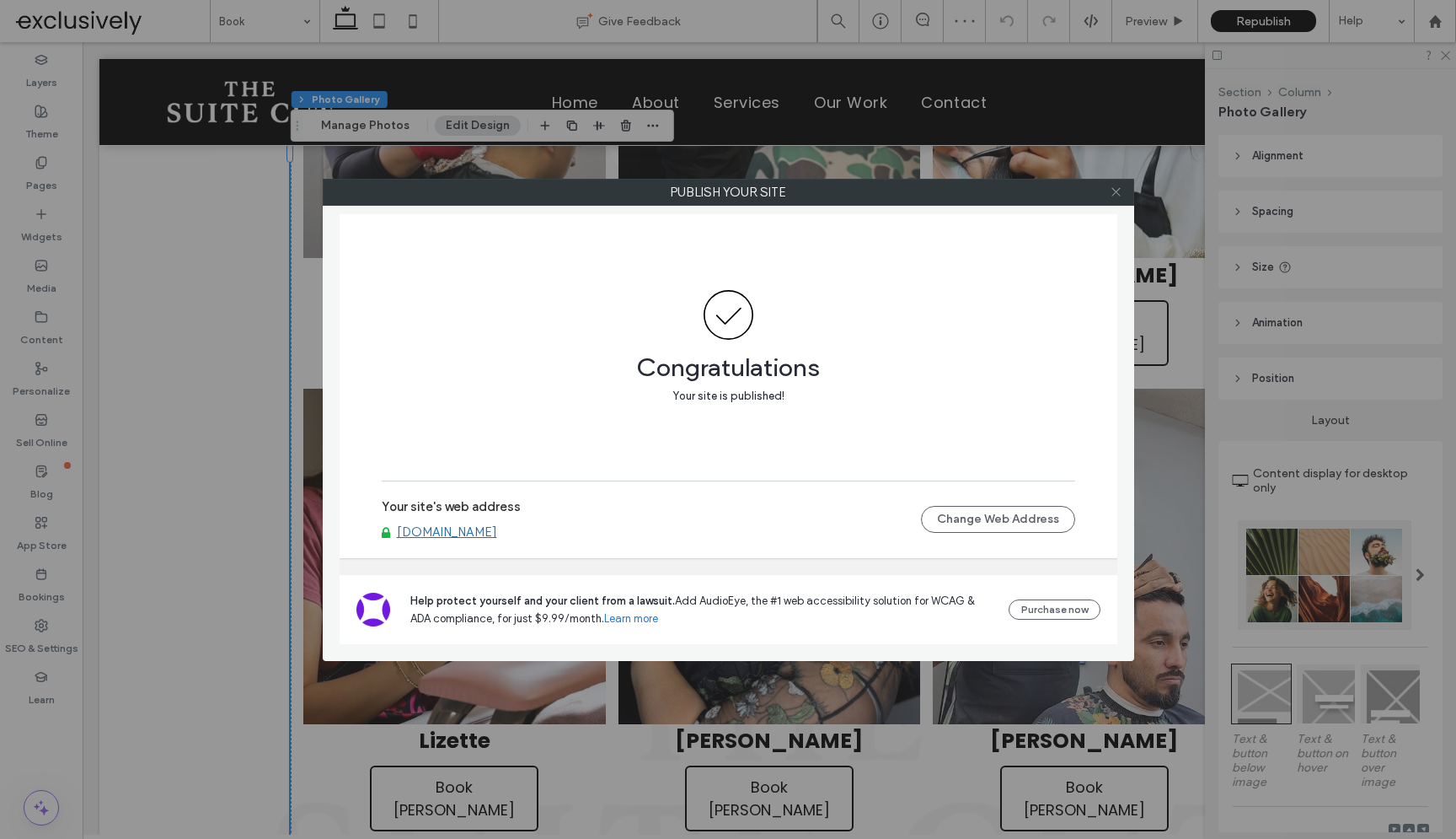
click at [1113, 194] on icon at bounding box center [1116, 192] width 12 height 12
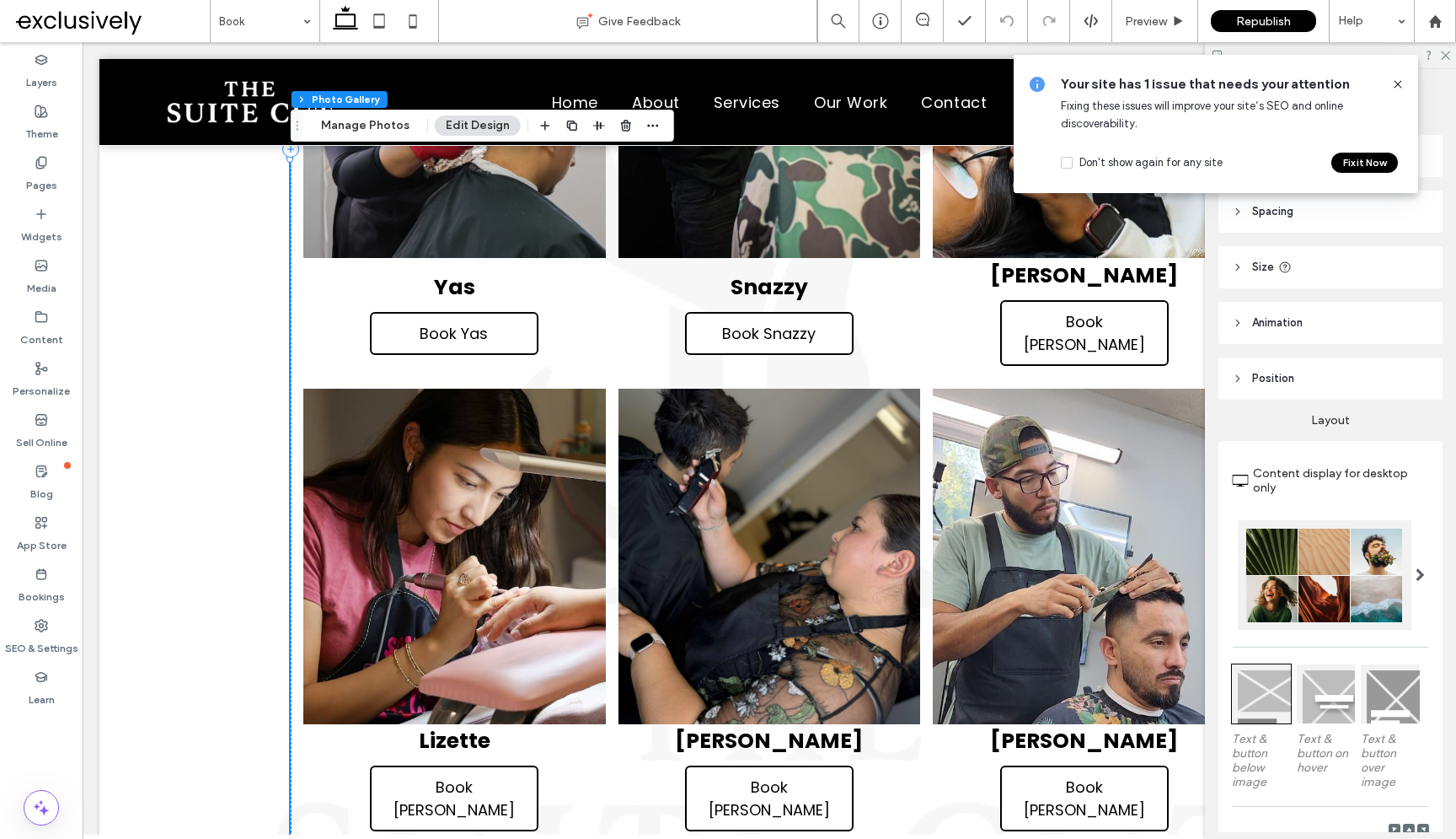
click at [1396, 83] on icon at bounding box center [1398, 84] width 13 height 13
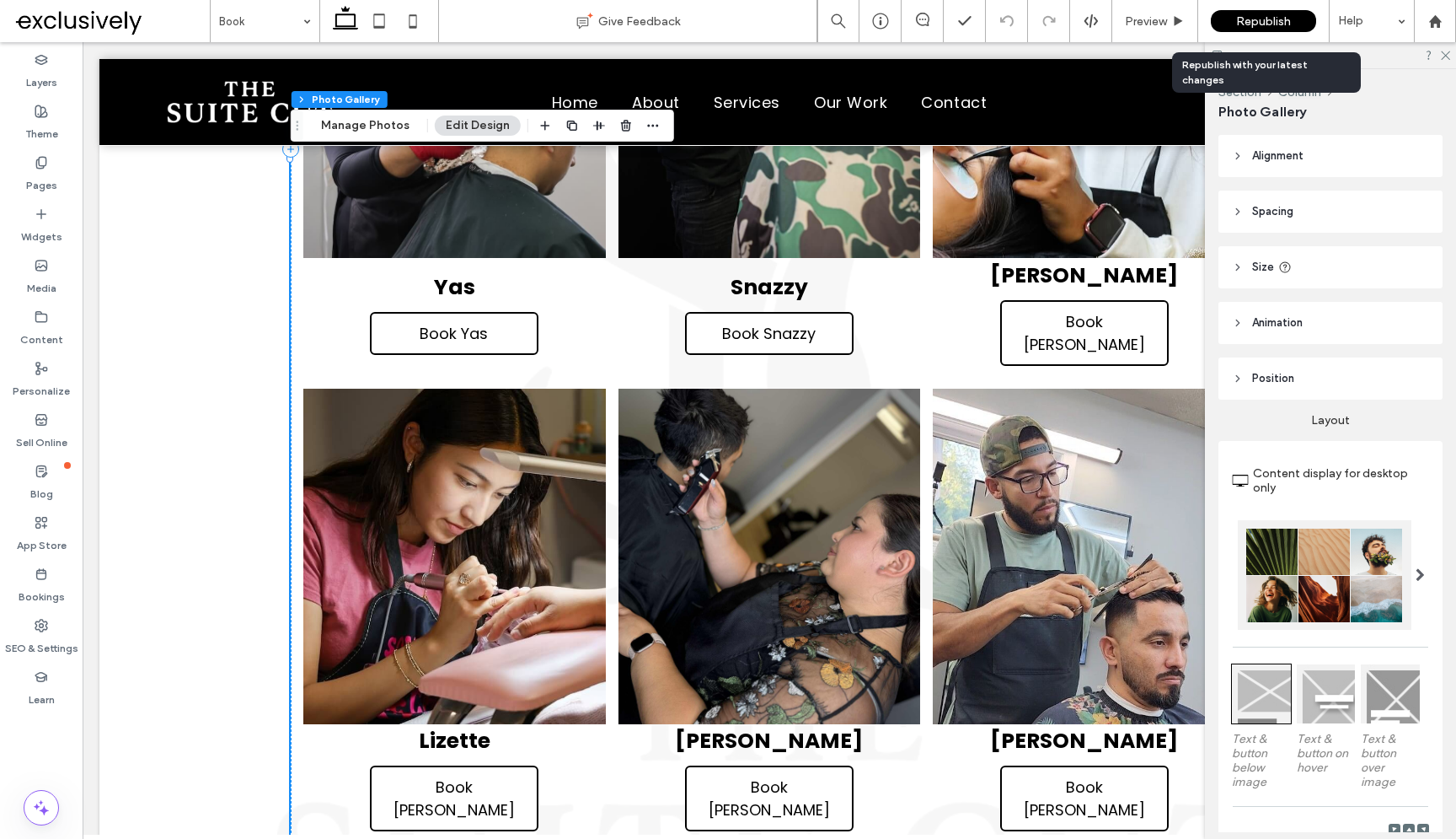
click at [1279, 24] on span "Republish" at bounding box center [1264, 21] width 55 height 14
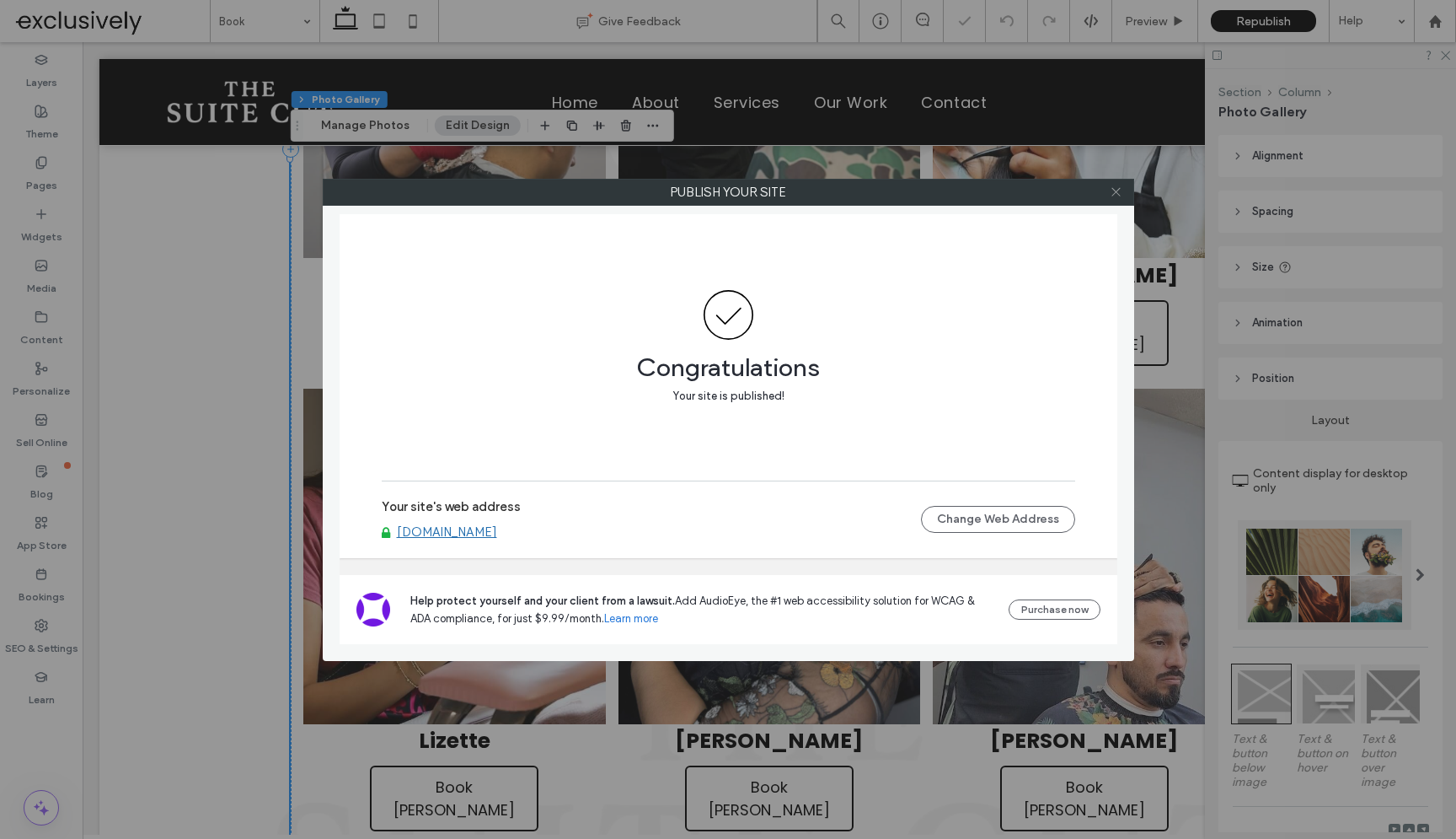
click at [1112, 201] on span at bounding box center [1116, 192] width 12 height 26
